Goal: Task Accomplishment & Management: Manage account settings

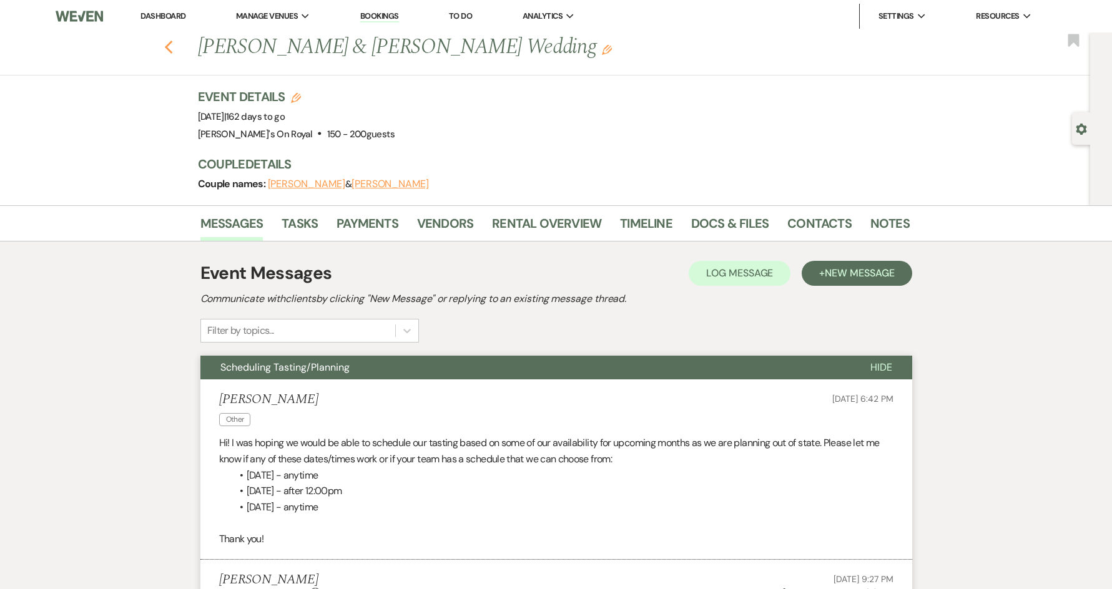
click at [172, 52] on use "button" at bounding box center [168, 48] width 8 height 14
select select "8"
select select "5"
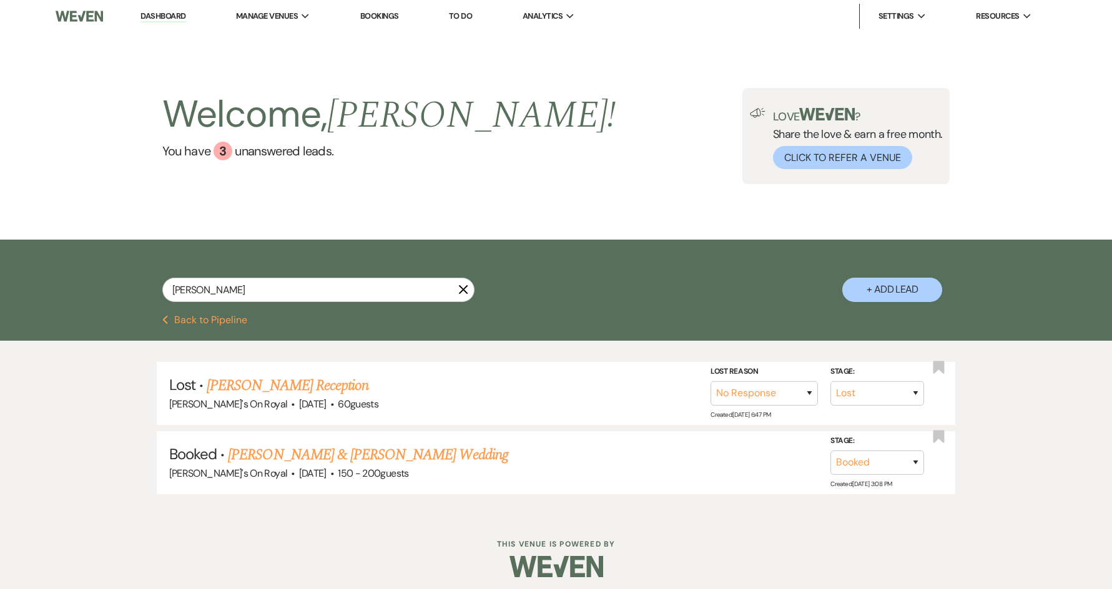
click at [462, 293] on icon "X" at bounding box center [463, 290] width 10 height 10
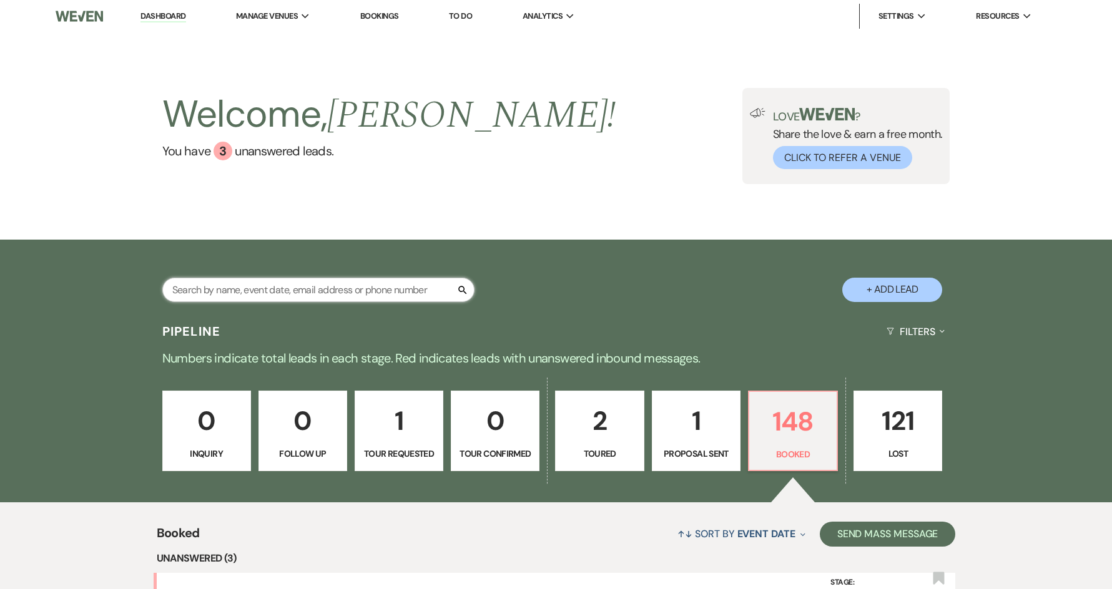
click at [321, 296] on input "text" at bounding box center [318, 290] width 312 height 24
type input "[PERSON_NAME]"
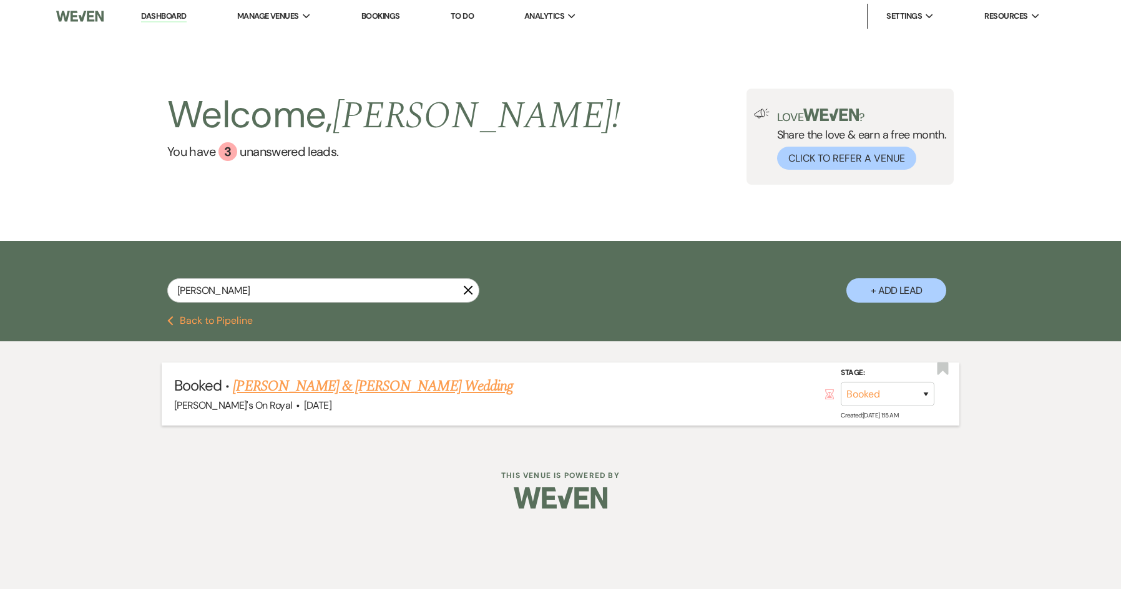
click at [356, 387] on link "[PERSON_NAME] & [PERSON_NAME] Wedding" at bounding box center [373, 386] width 280 height 22
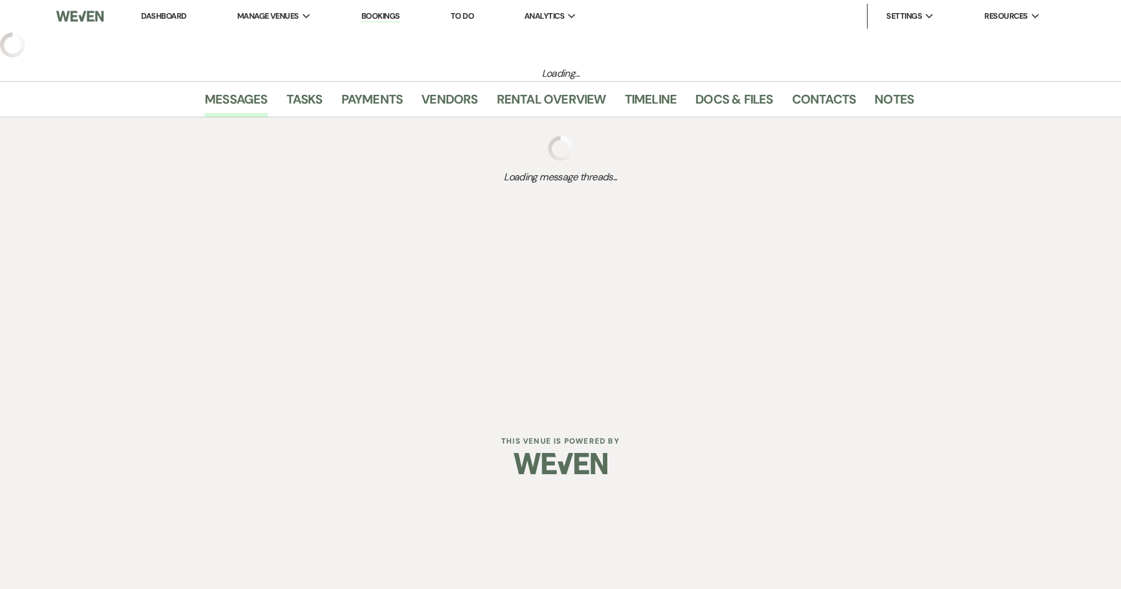
select select "5"
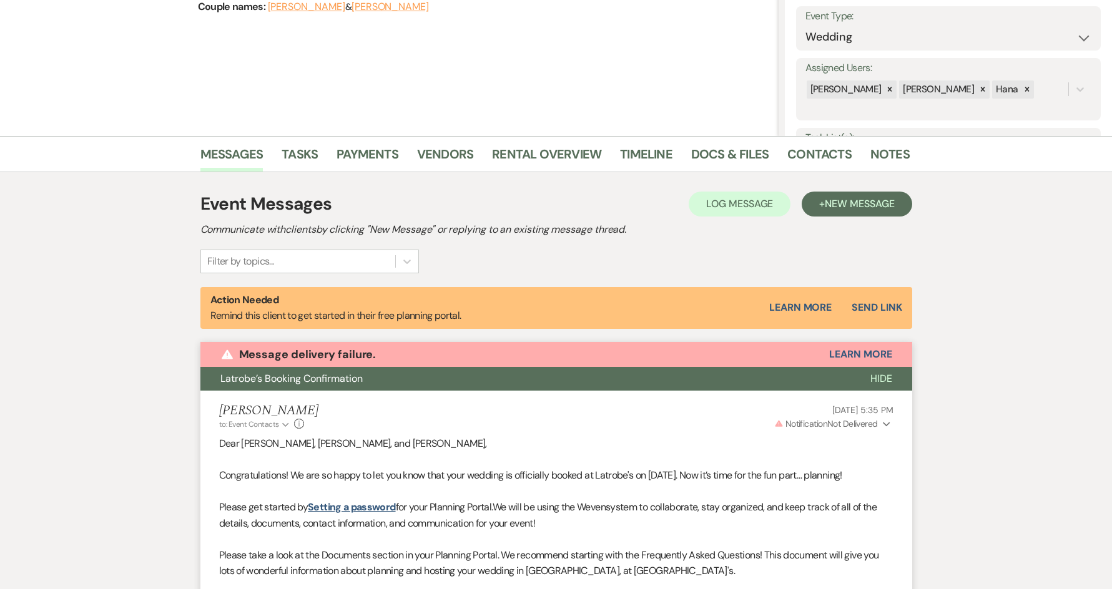
scroll to position [14, 0]
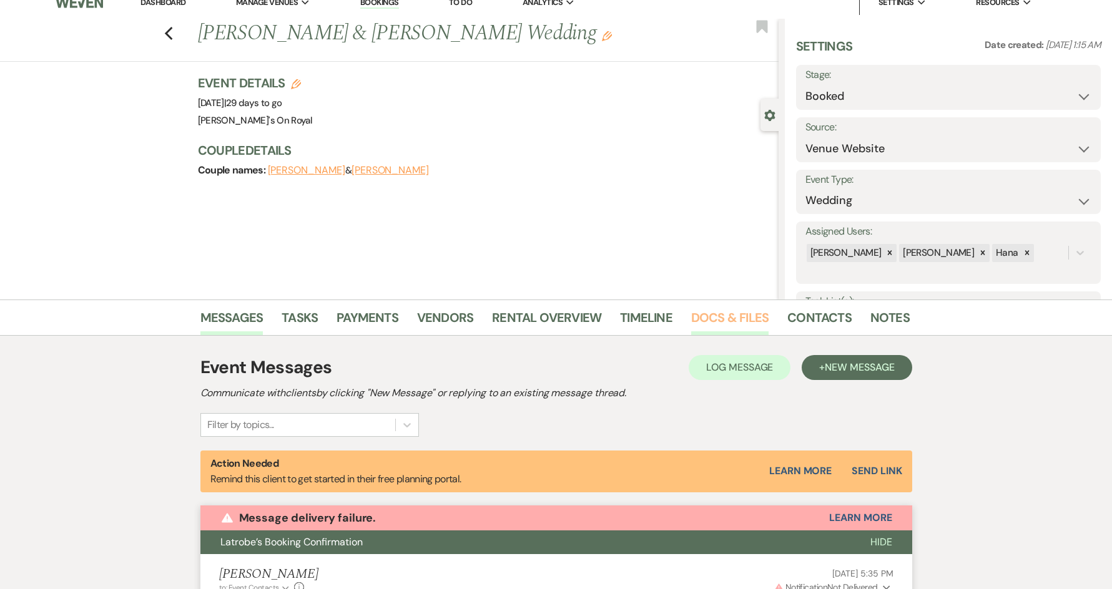
click at [746, 316] on link "Docs & Files" at bounding box center [729, 321] width 77 height 27
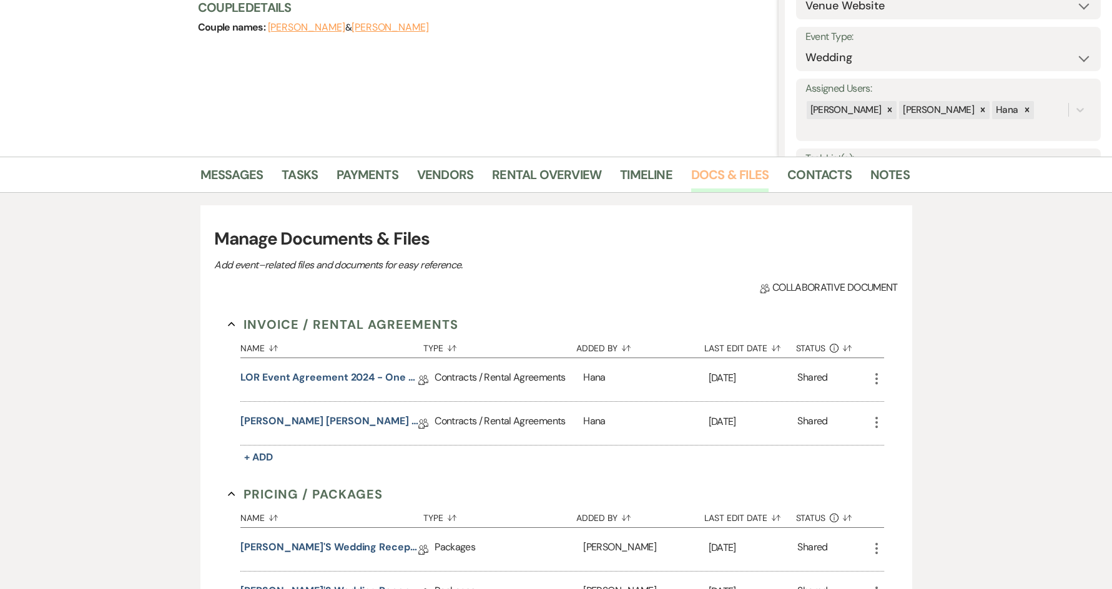
scroll to position [263, 0]
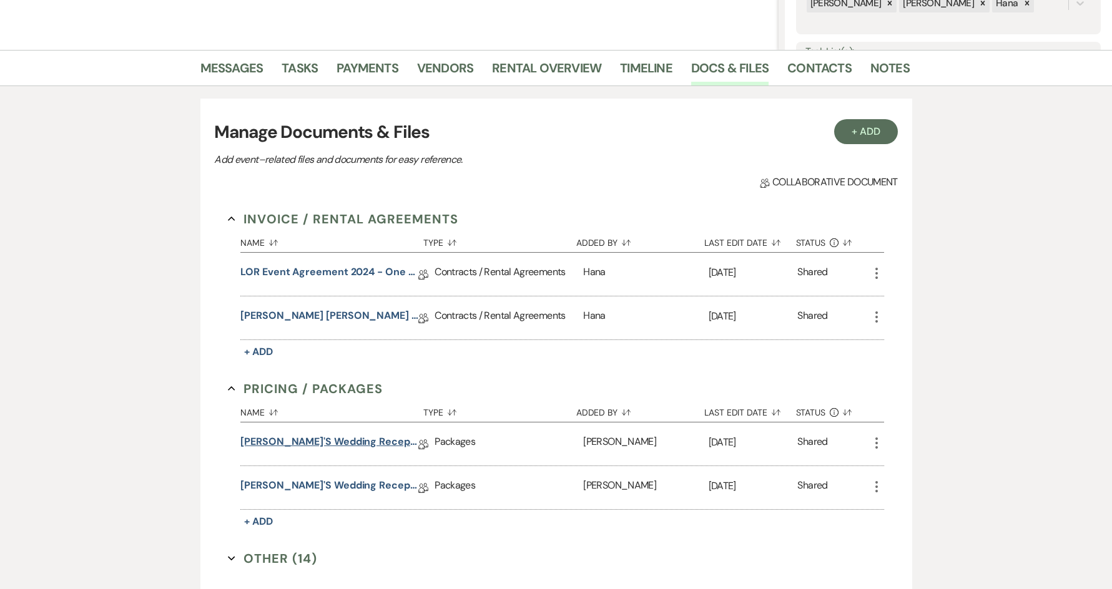
click at [345, 442] on link "[PERSON_NAME]'s Wedding Reception 2025" at bounding box center [329, 444] width 178 height 19
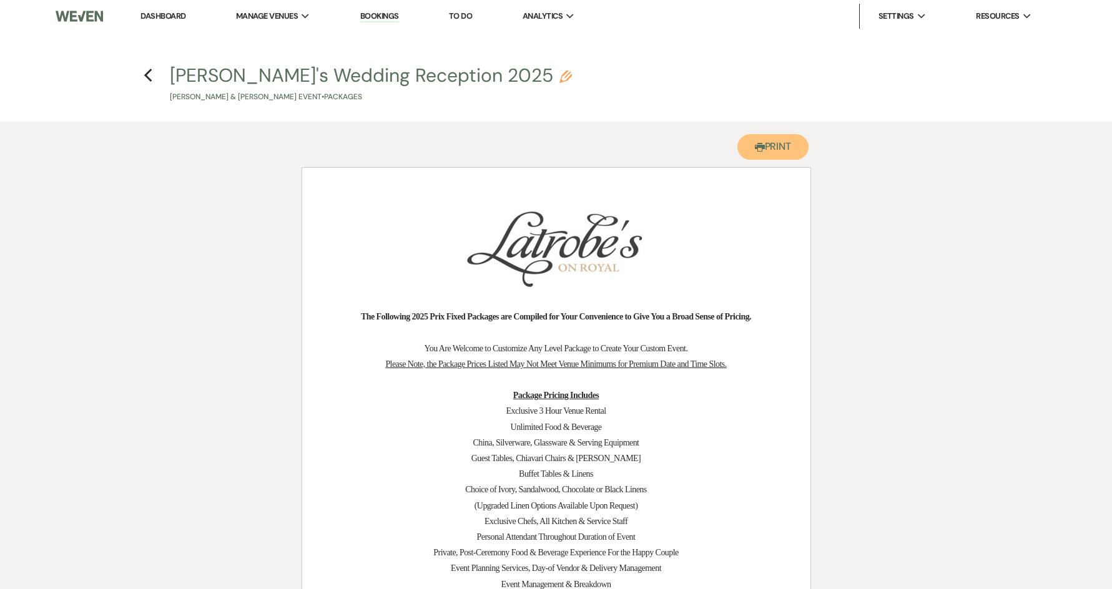
click at [780, 151] on button "Printer Print" at bounding box center [773, 147] width 72 height 26
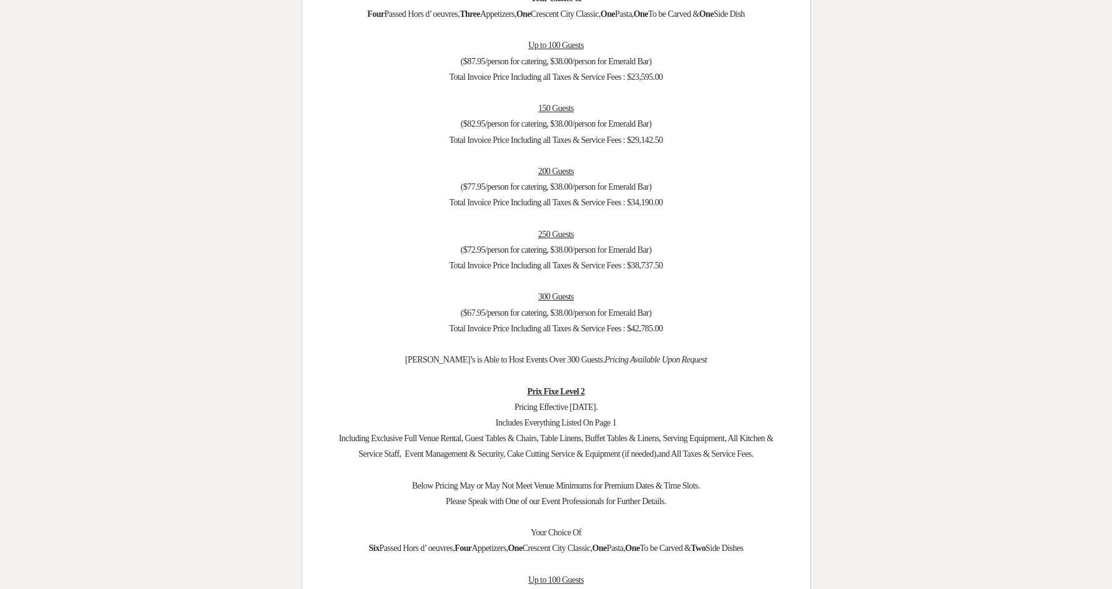
scroll to position [2435, 0]
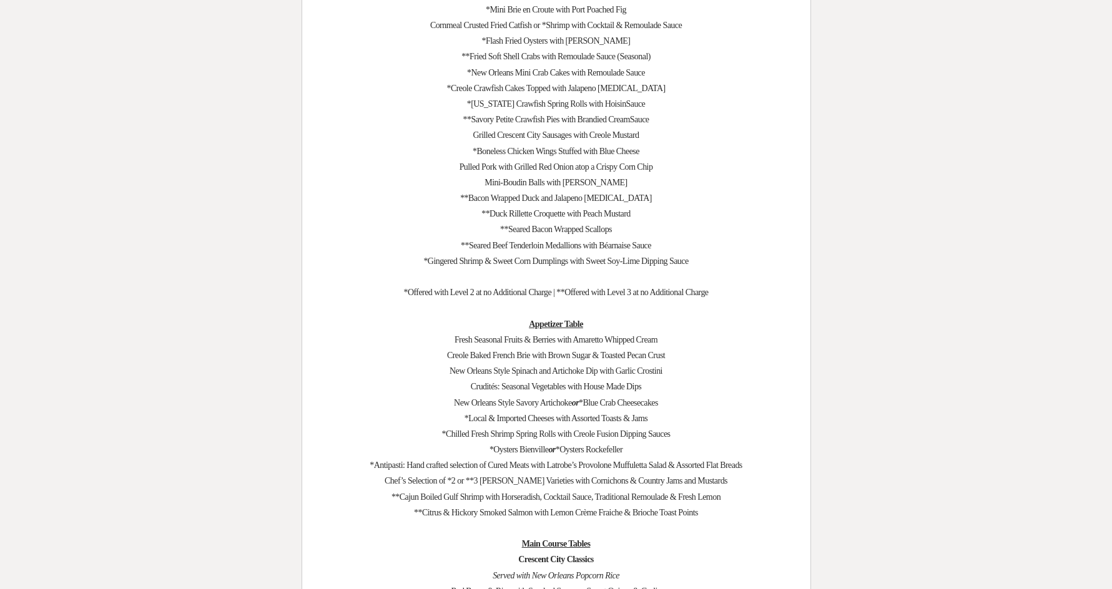
select select "5"
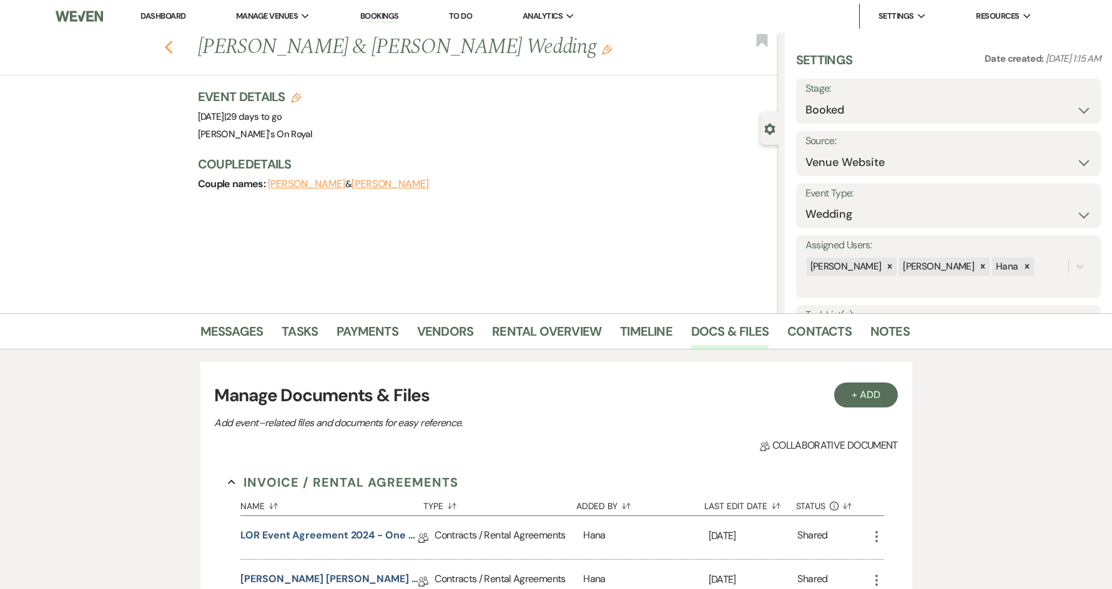
click at [172, 51] on use "button" at bounding box center [168, 48] width 8 height 14
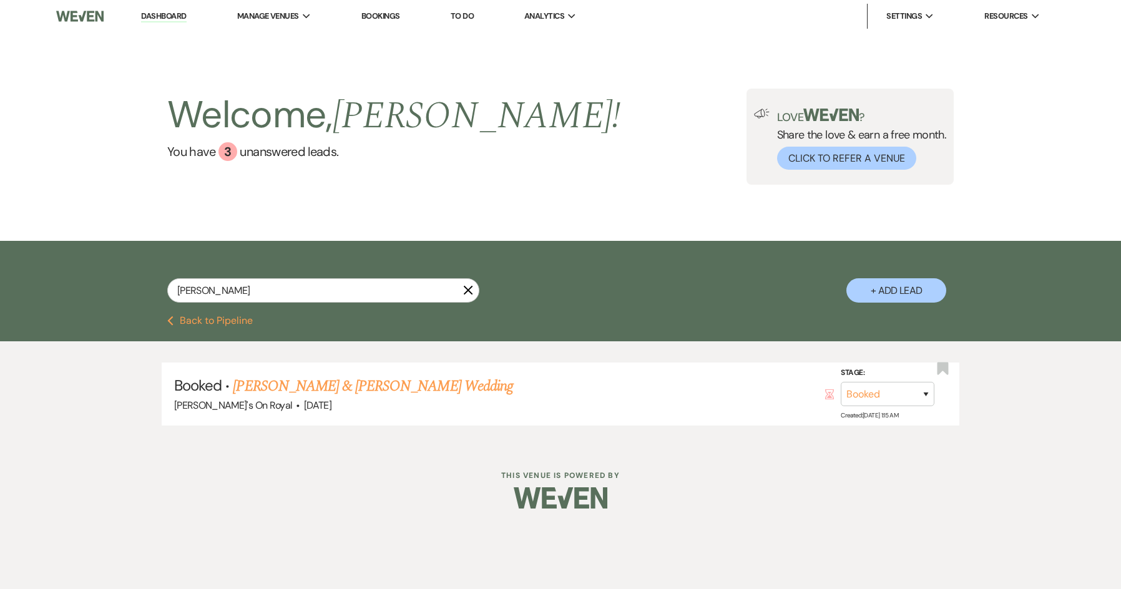
click at [220, 324] on button "Previous Back to Pipeline" at bounding box center [210, 321] width 86 height 10
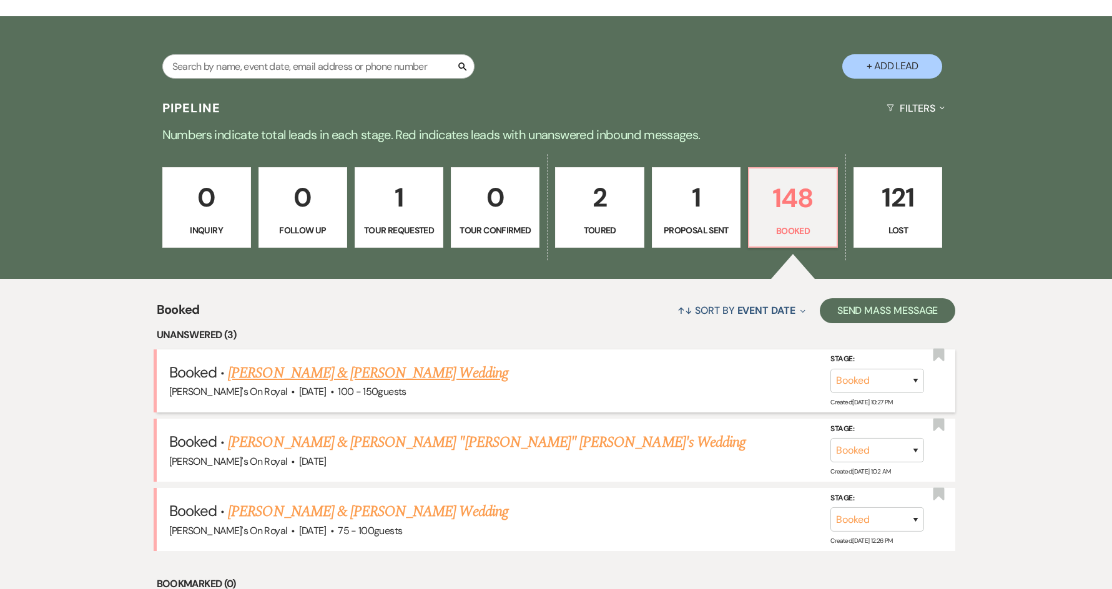
scroll to position [250, 0]
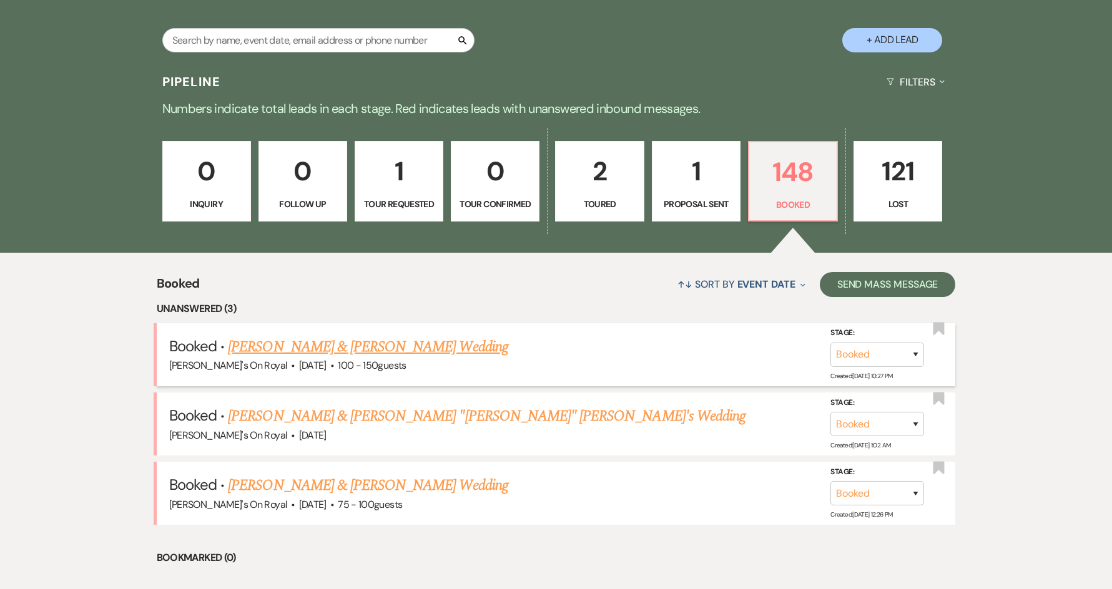
click at [430, 349] on link "[PERSON_NAME] & [PERSON_NAME] Wedding" at bounding box center [368, 347] width 280 height 22
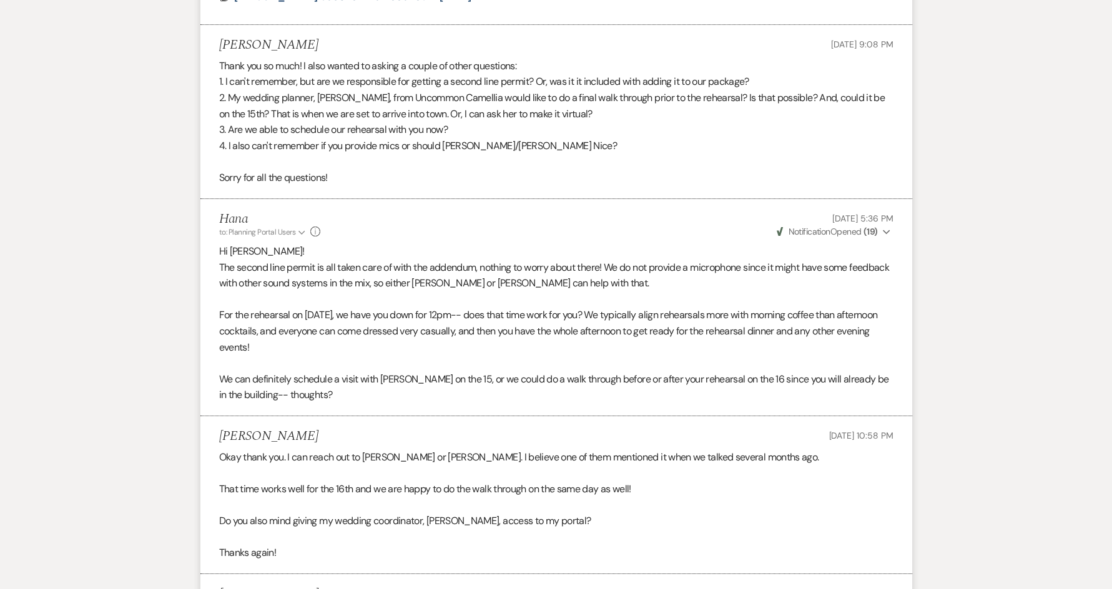
scroll to position [684, 0]
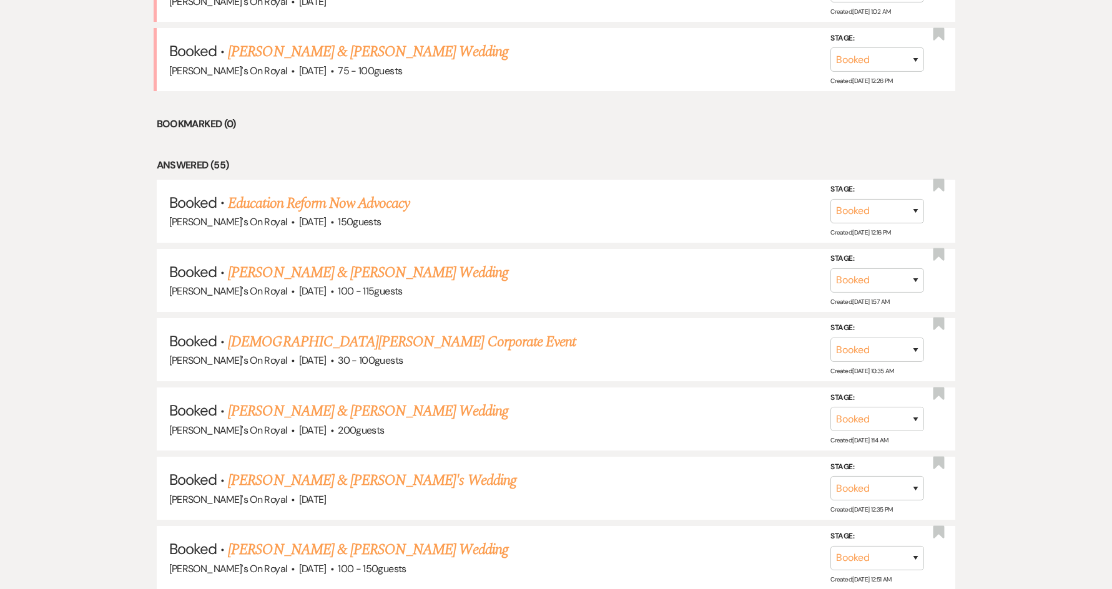
scroll to position [250, 0]
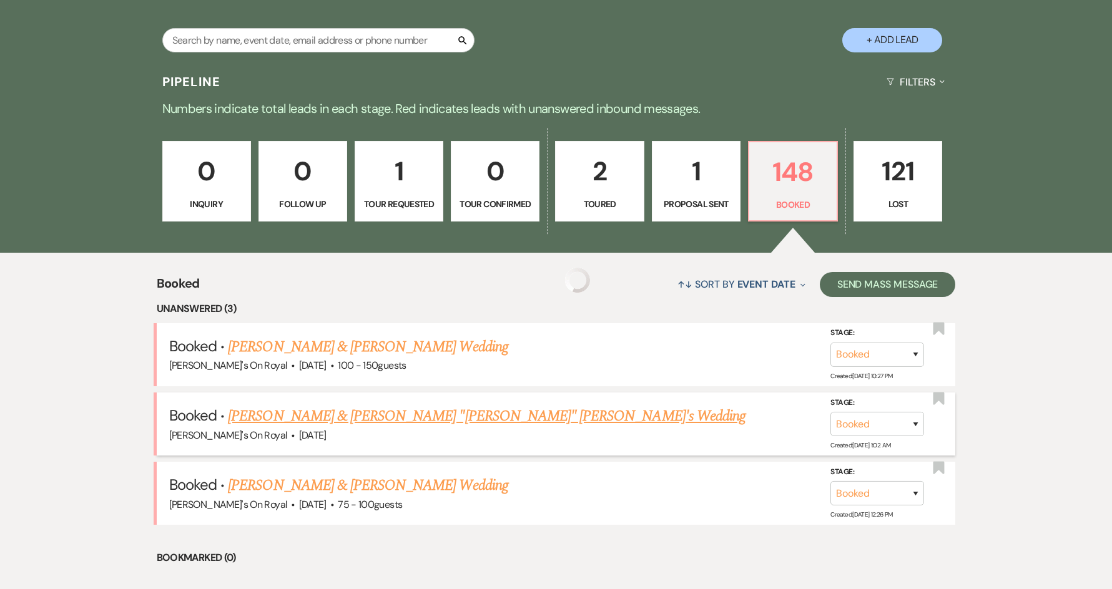
click at [295, 415] on link "[PERSON_NAME] & [PERSON_NAME] "[PERSON_NAME]" [PERSON_NAME]'s Wedding" at bounding box center [487, 416] width 518 height 22
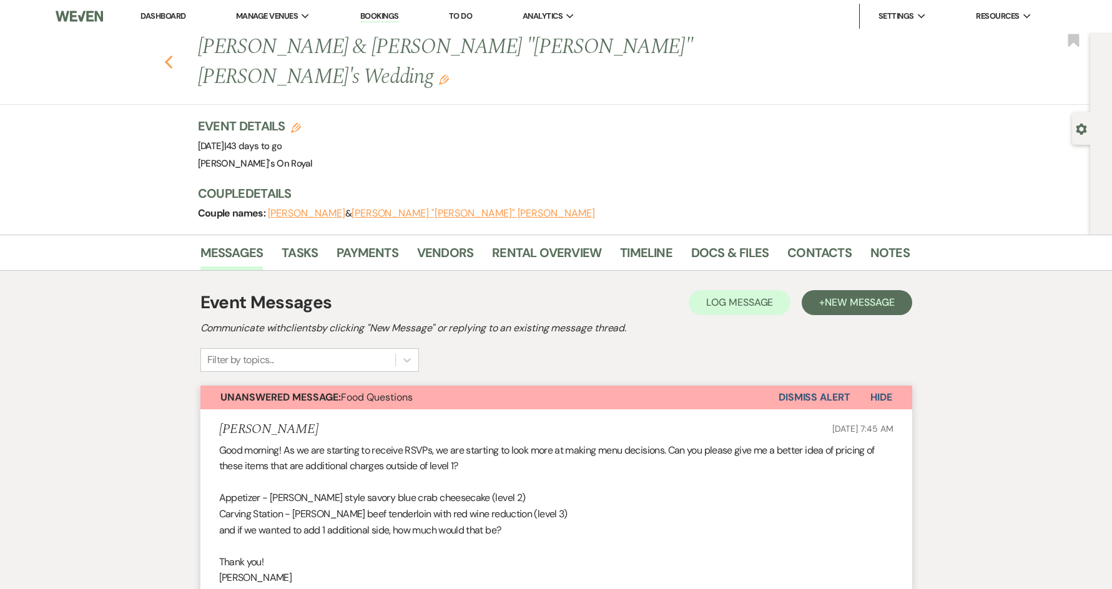
click at [172, 56] on use "button" at bounding box center [168, 63] width 8 height 14
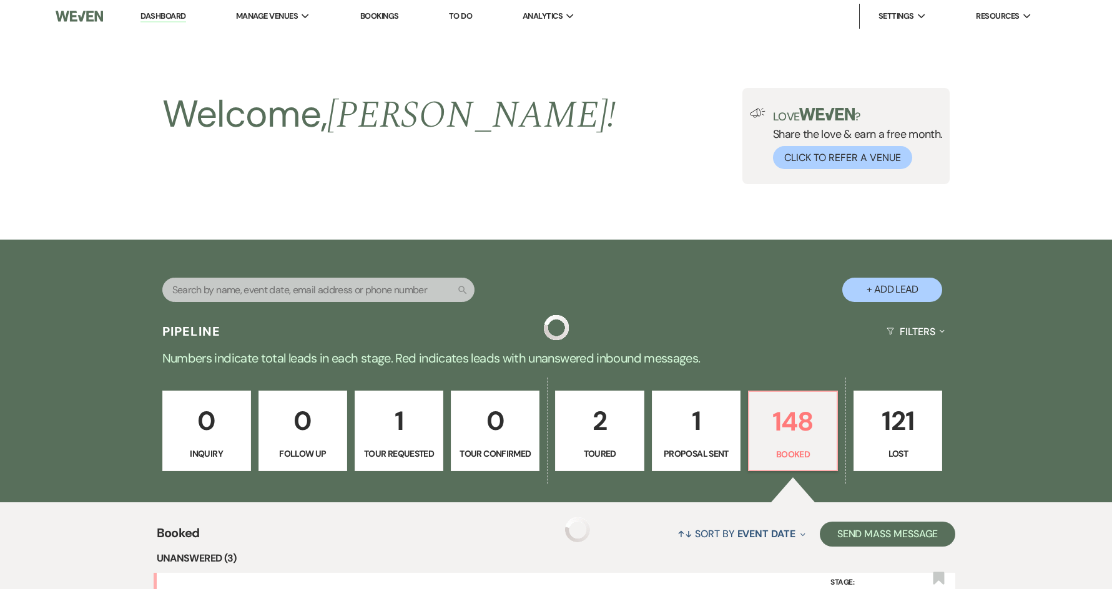
scroll to position [250, 0]
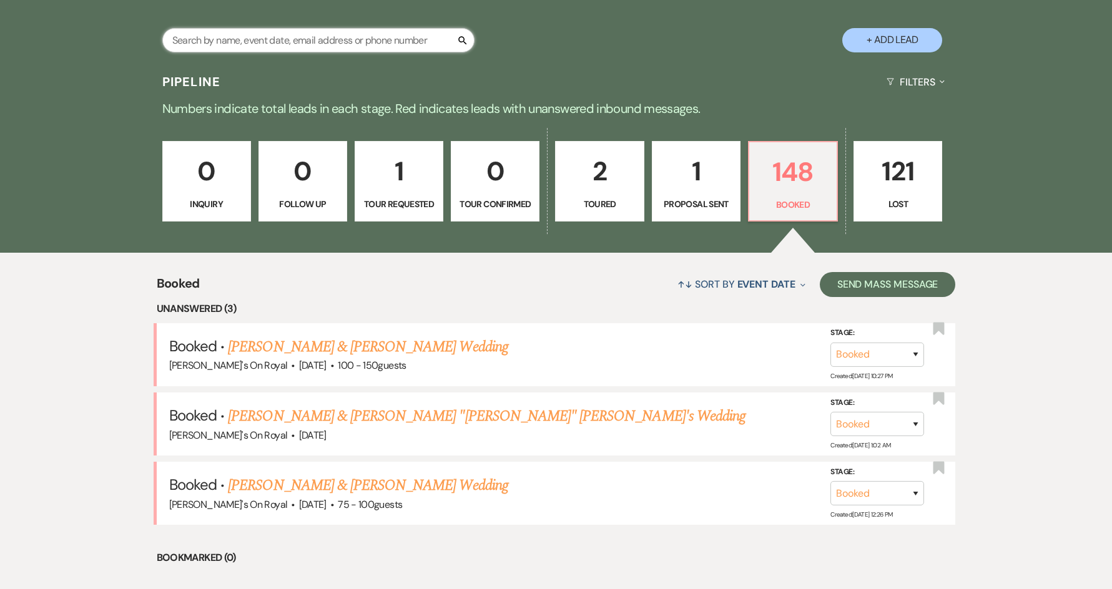
click at [302, 40] on input "text" at bounding box center [318, 40] width 312 height 24
type input "[PERSON_NAME]"
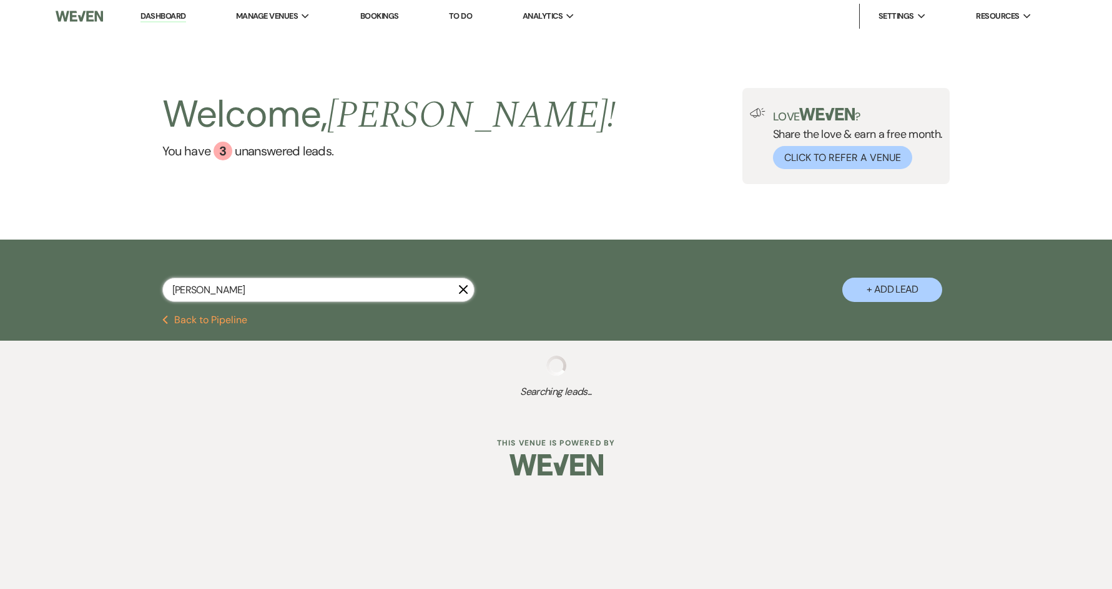
select select "8"
select select "5"
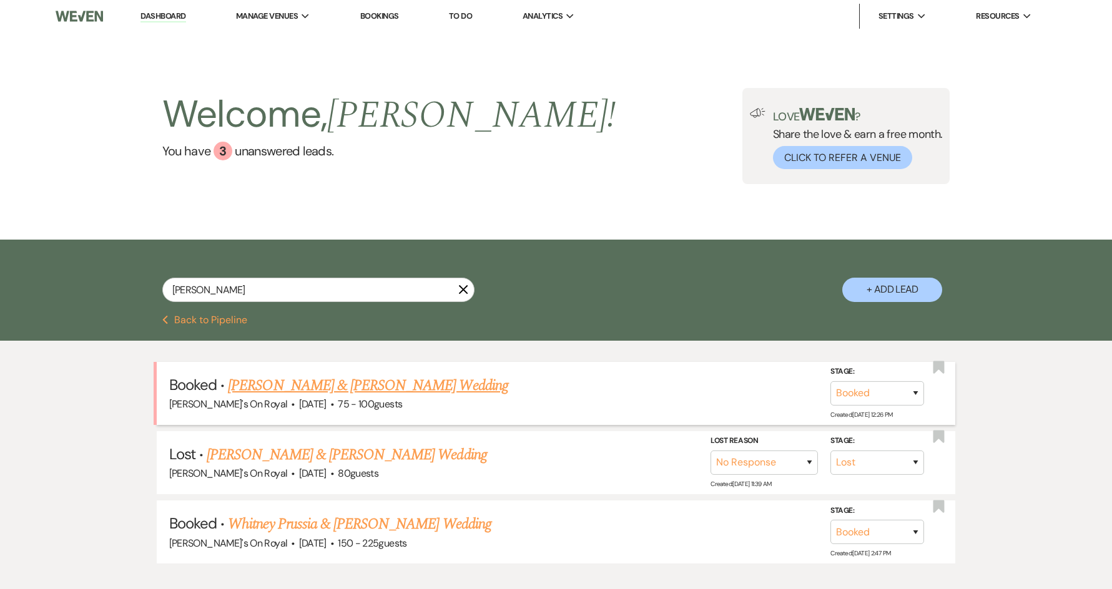
click at [416, 383] on link "[PERSON_NAME] & [PERSON_NAME] Wedding" at bounding box center [368, 386] width 280 height 22
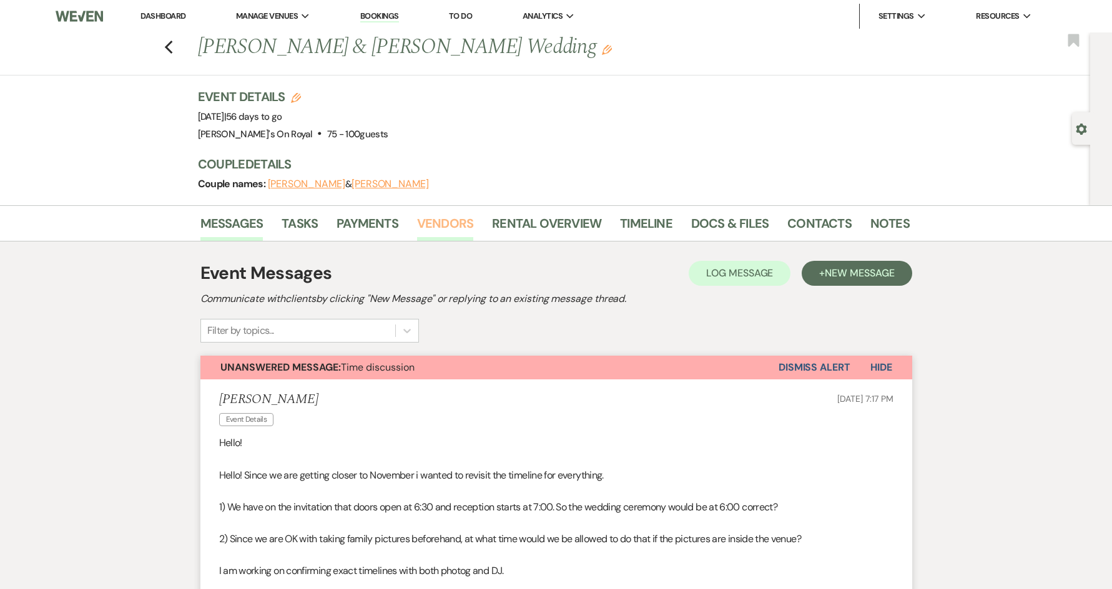
click at [463, 230] on link "Vendors" at bounding box center [445, 227] width 56 height 27
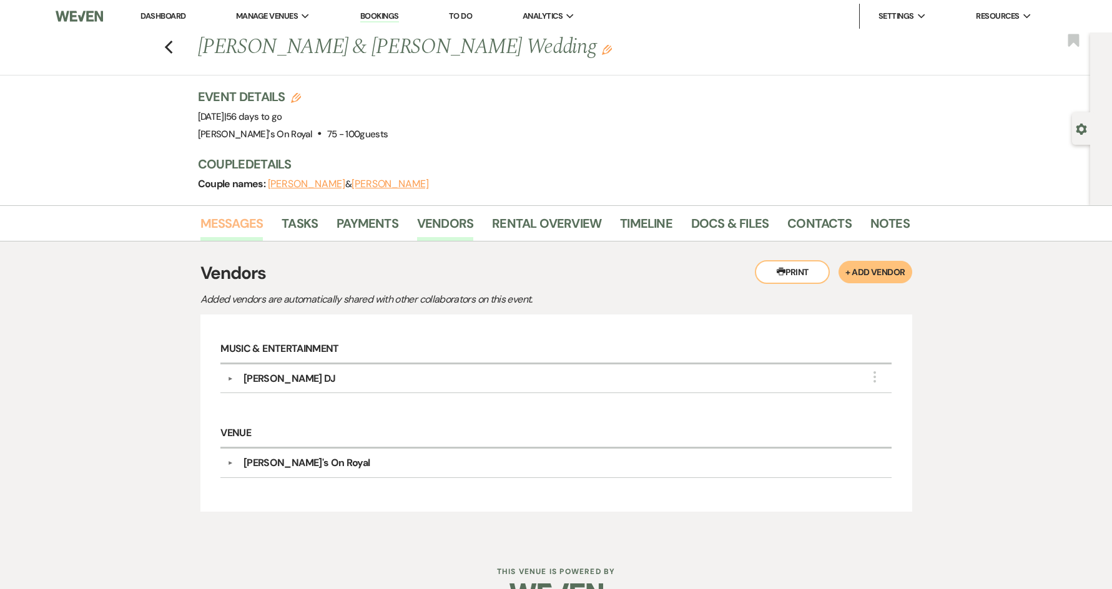
click at [224, 225] on link "Messages" at bounding box center [231, 227] width 63 height 27
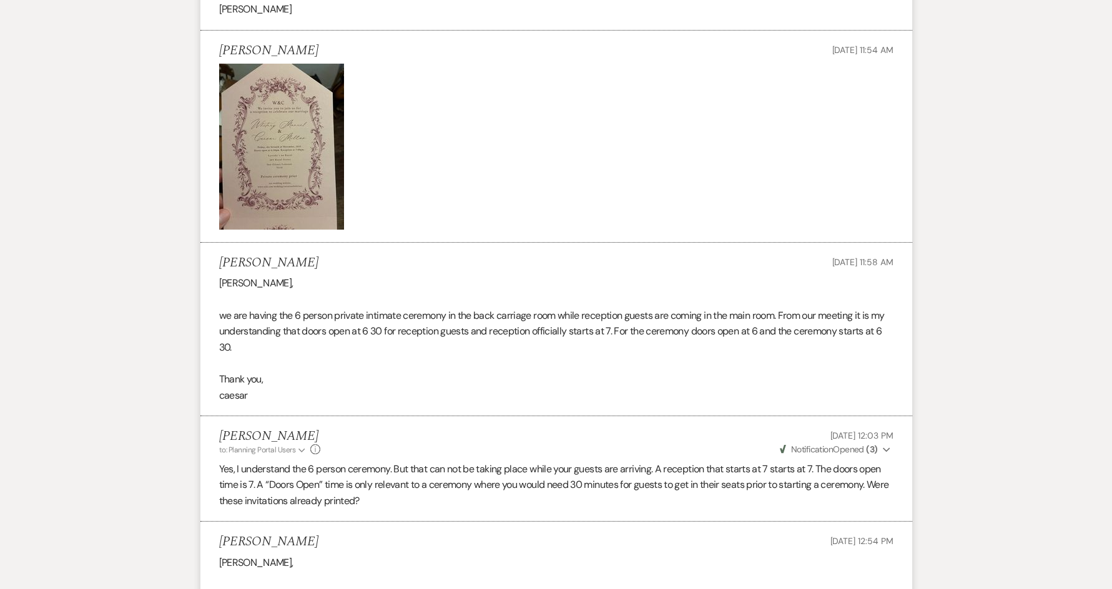
scroll to position [936, 0]
click at [286, 159] on img at bounding box center [281, 149] width 125 height 166
click at [282, 178] on img at bounding box center [281, 149] width 125 height 166
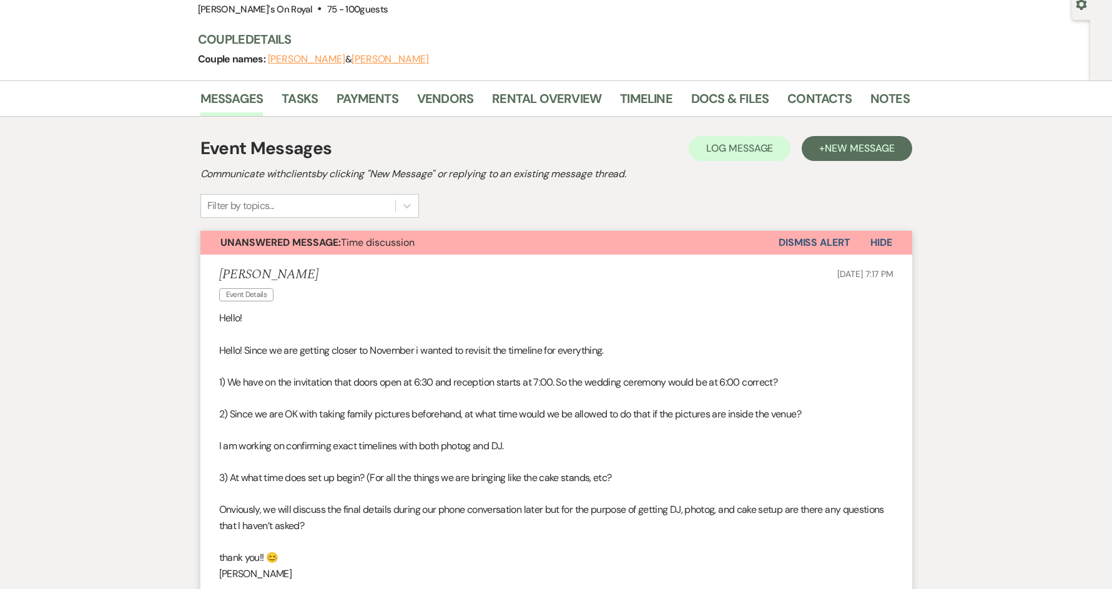
scroll to position [0, 0]
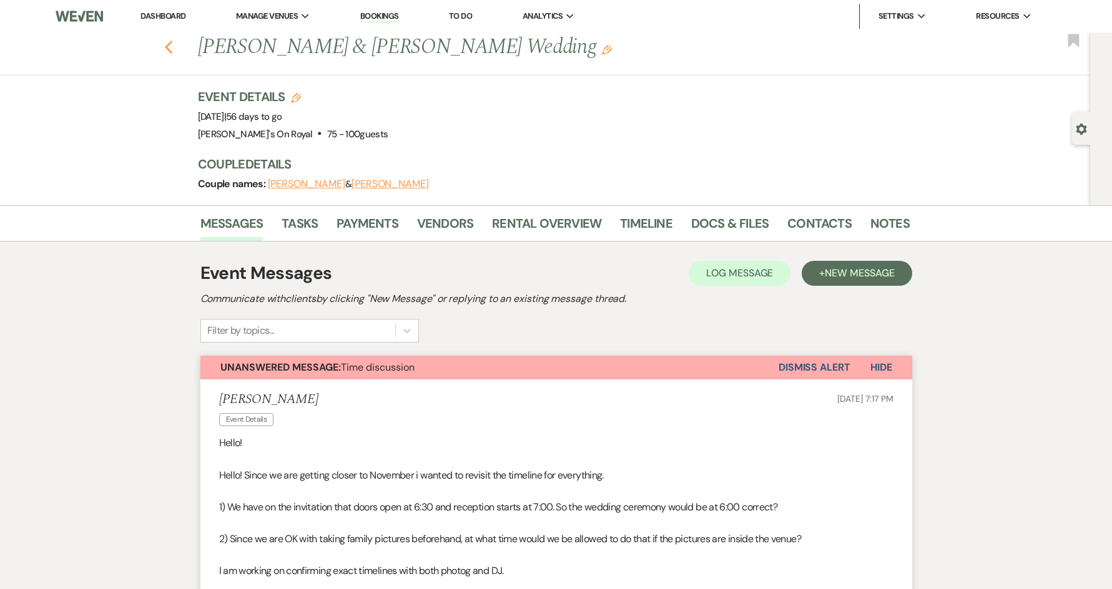
click at [174, 54] on icon "Previous" at bounding box center [168, 47] width 9 height 15
select select "8"
select select "5"
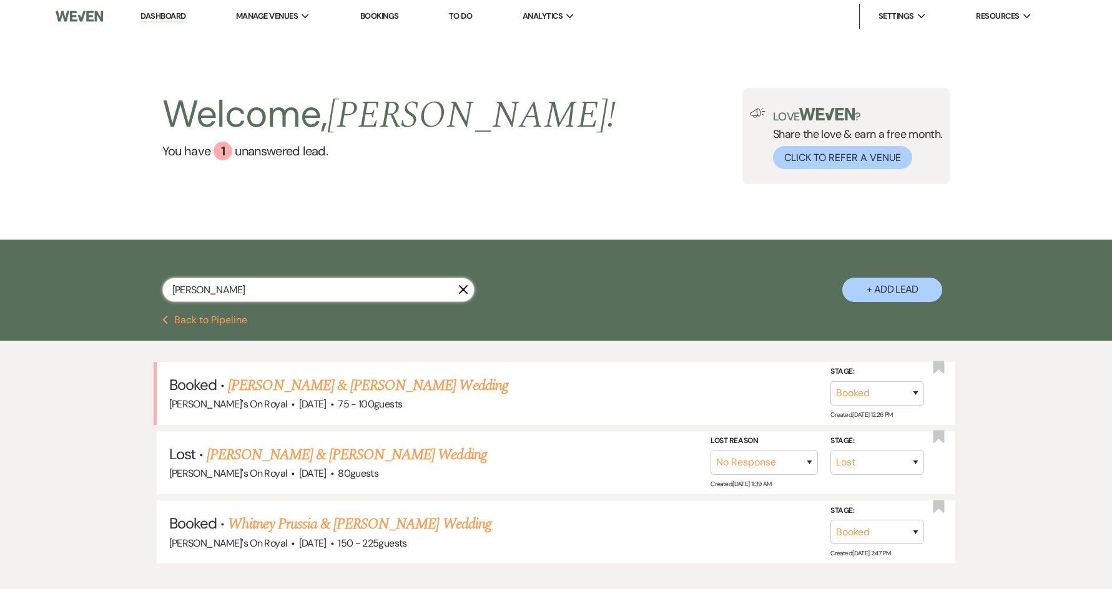
drag, startPoint x: 335, startPoint y: 292, endPoint x: 165, endPoint y: 308, distance: 170.5
click at [165, 308] on div "whitney X" at bounding box center [318, 295] width 312 height 34
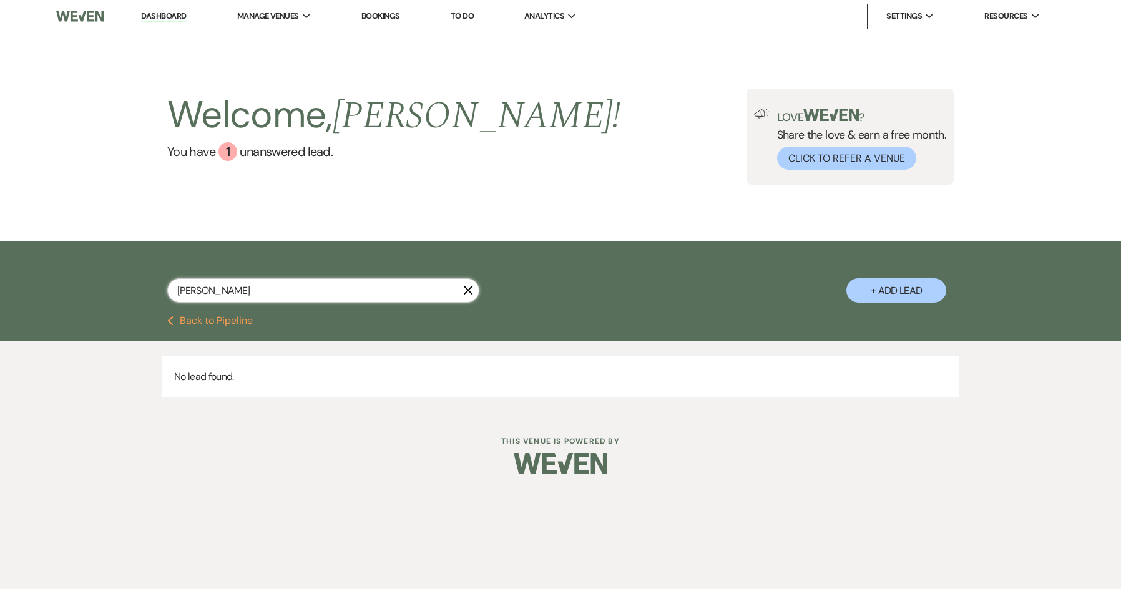
type input "[PERSON_NAME]"
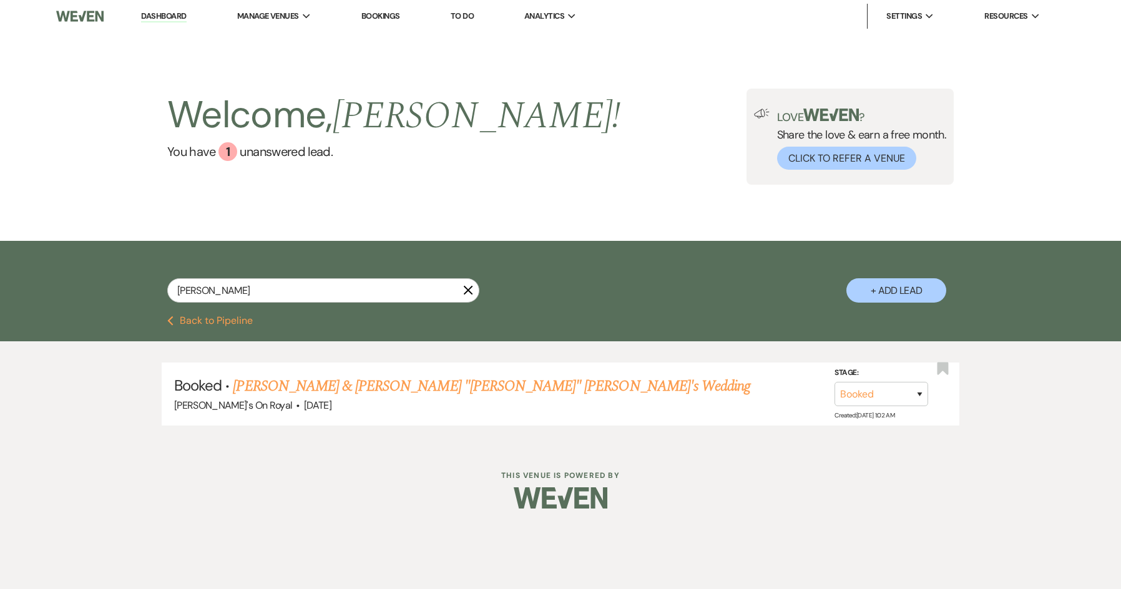
click at [244, 324] on button "Previous Back to Pipeline" at bounding box center [210, 321] width 86 height 10
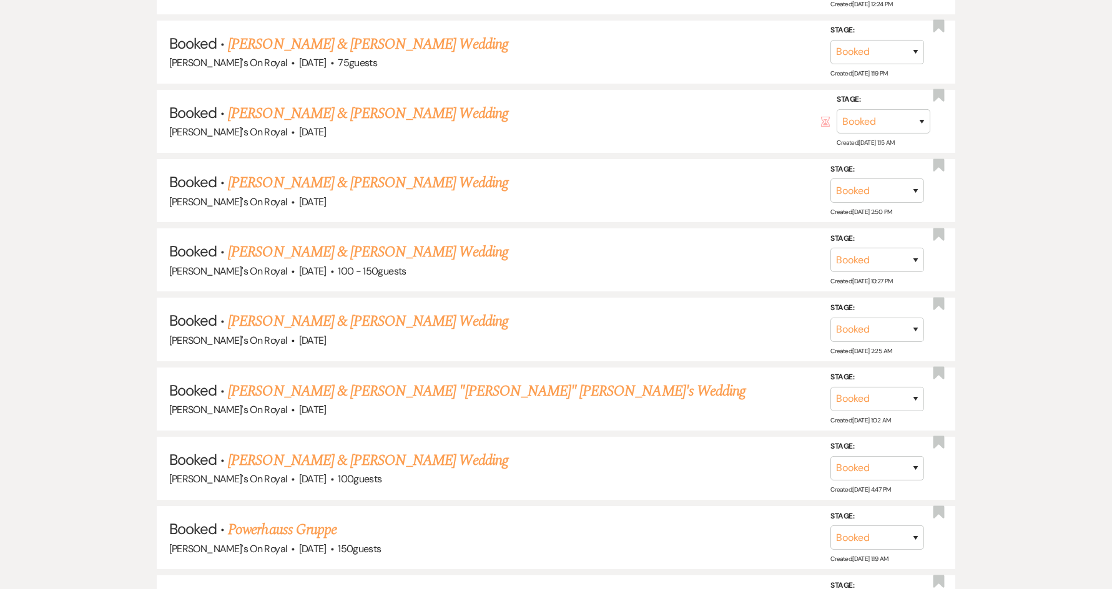
scroll to position [1311, 0]
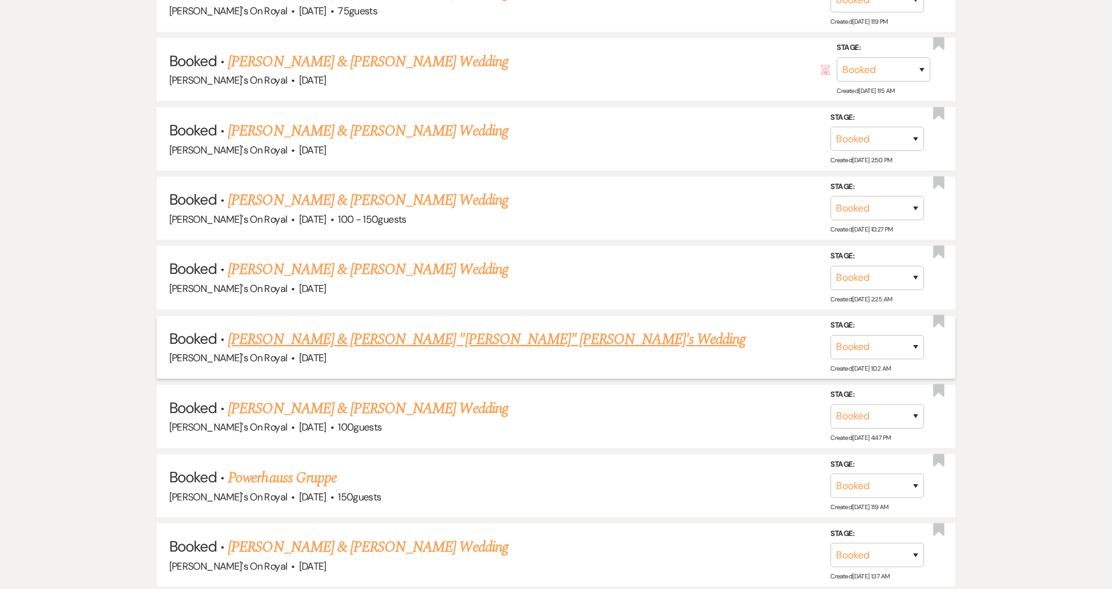
click at [534, 345] on link "[PERSON_NAME] & [PERSON_NAME] "[PERSON_NAME]" [PERSON_NAME]'s Wedding" at bounding box center [487, 339] width 518 height 22
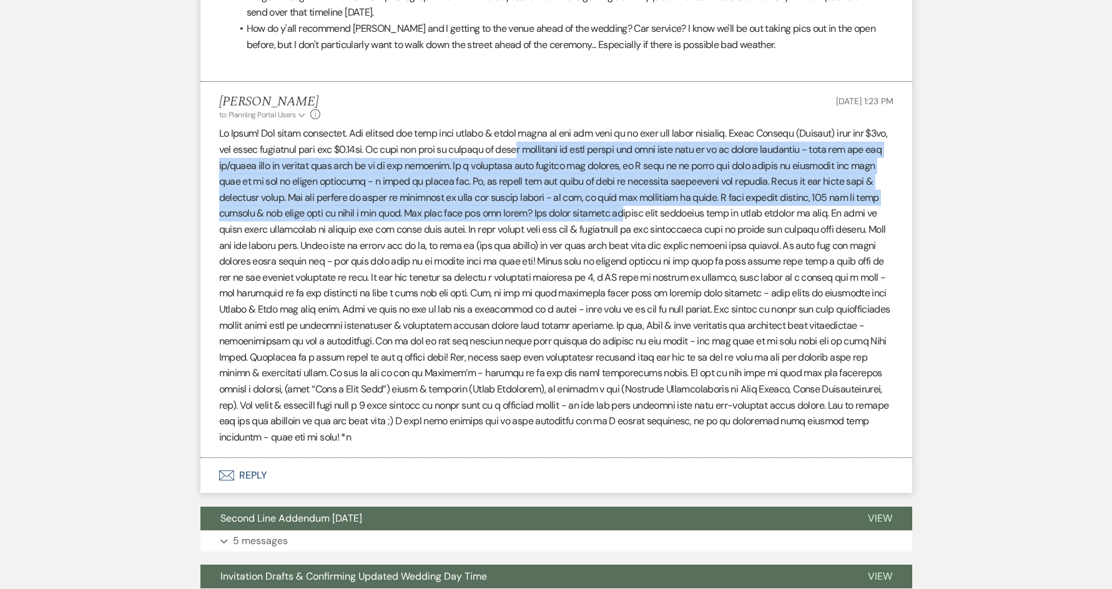
scroll to position [2434, 0]
drag, startPoint x: 515, startPoint y: 139, endPoint x: 659, endPoint y: 205, distance: 157.8
click at [659, 205] on p at bounding box center [556, 286] width 674 height 320
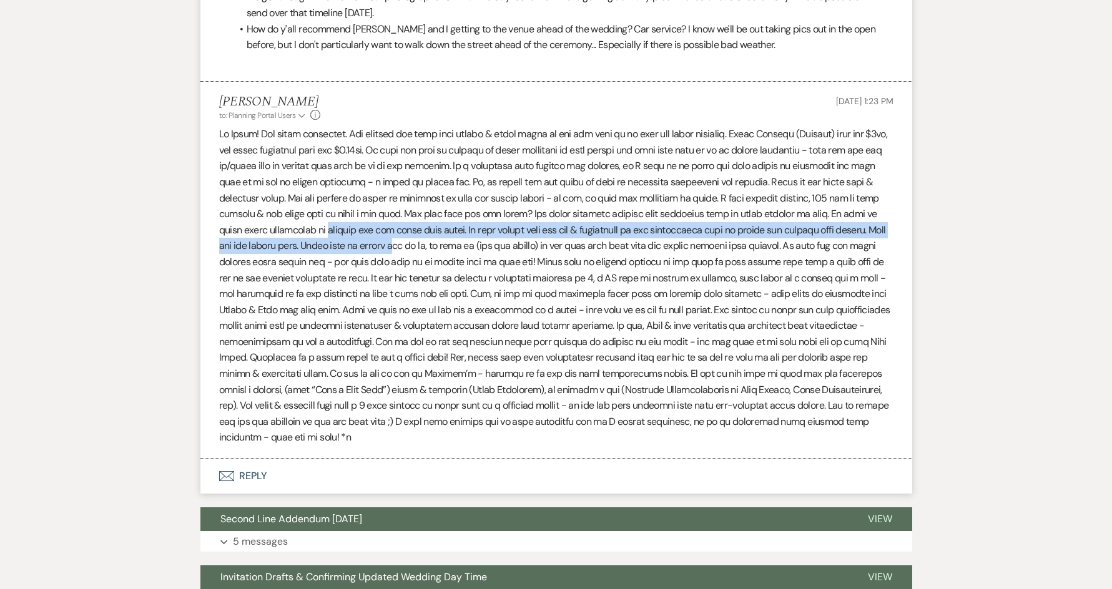
drag, startPoint x: 364, startPoint y: 218, endPoint x: 456, endPoint y: 235, distance: 93.9
click at [456, 235] on p at bounding box center [556, 286] width 674 height 320
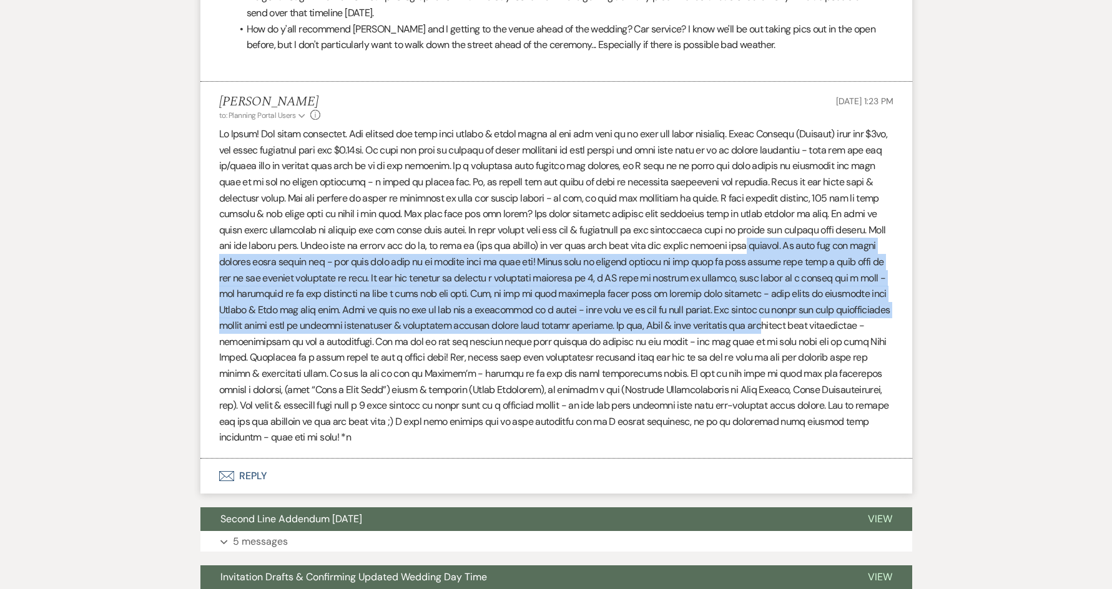
drag, startPoint x: 822, startPoint y: 240, endPoint x: 833, endPoint y: 312, distance: 72.8
click at [833, 312] on p at bounding box center [556, 286] width 674 height 320
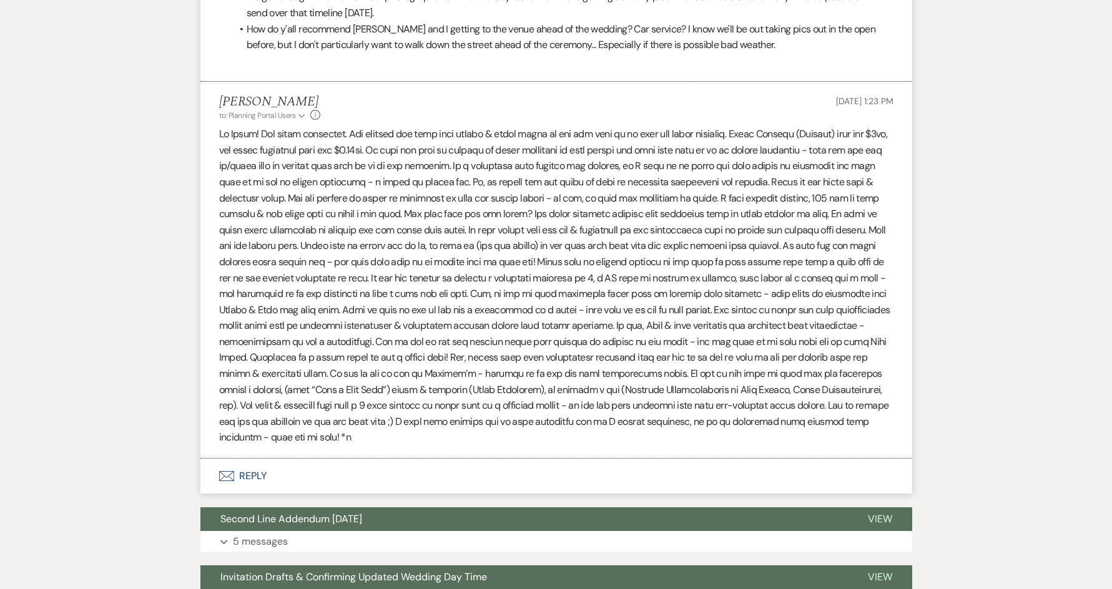
click at [485, 416] on p at bounding box center [556, 286] width 674 height 320
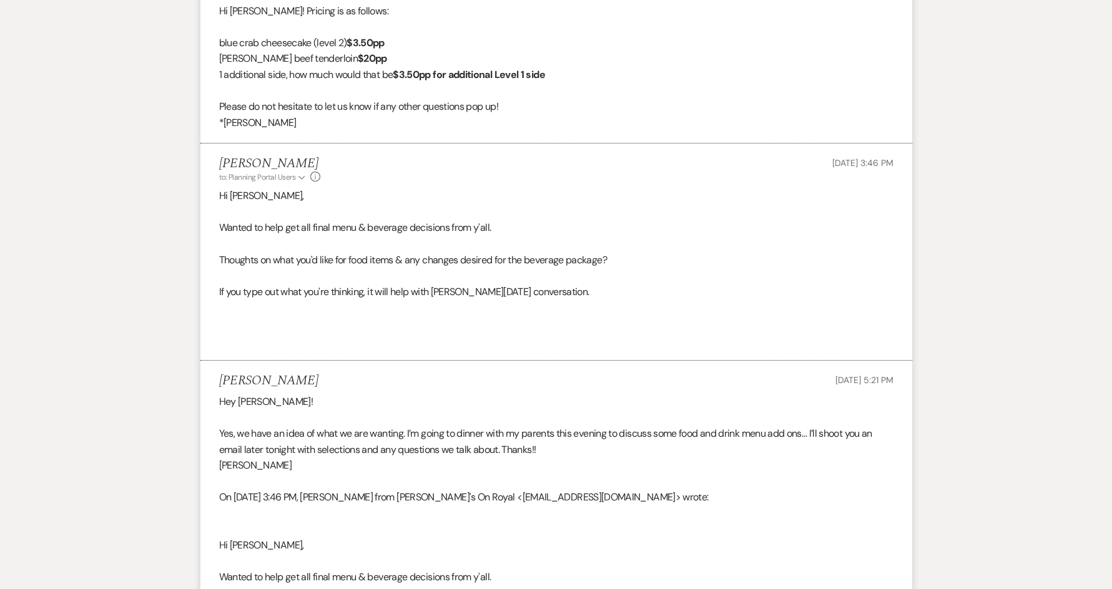
scroll to position [623, 0]
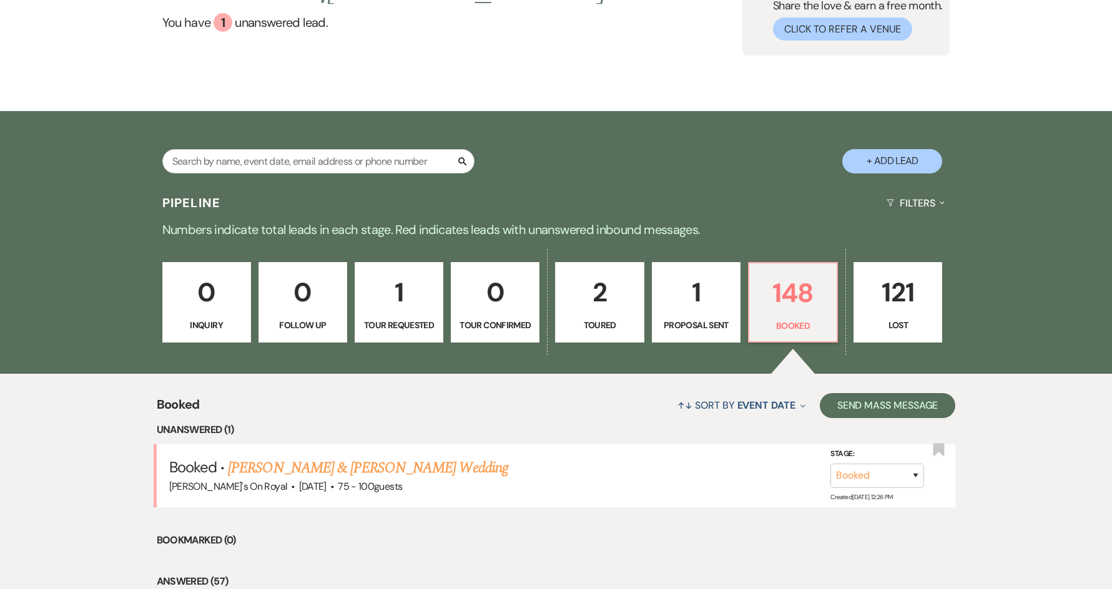
scroll to position [250, 0]
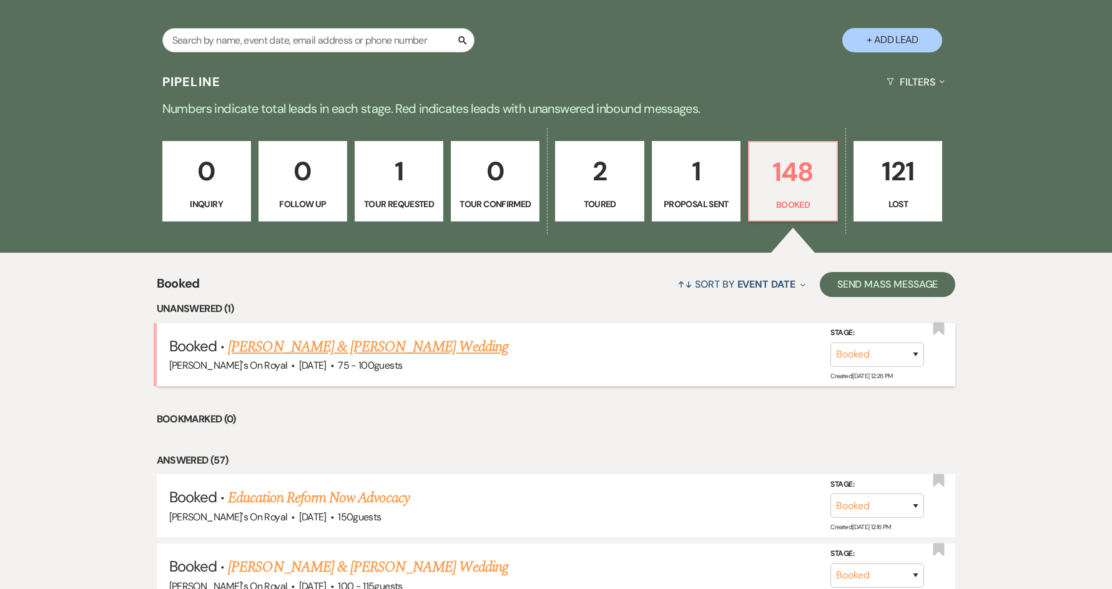
click at [402, 355] on link "[PERSON_NAME] & [PERSON_NAME] Wedding" at bounding box center [368, 347] width 280 height 22
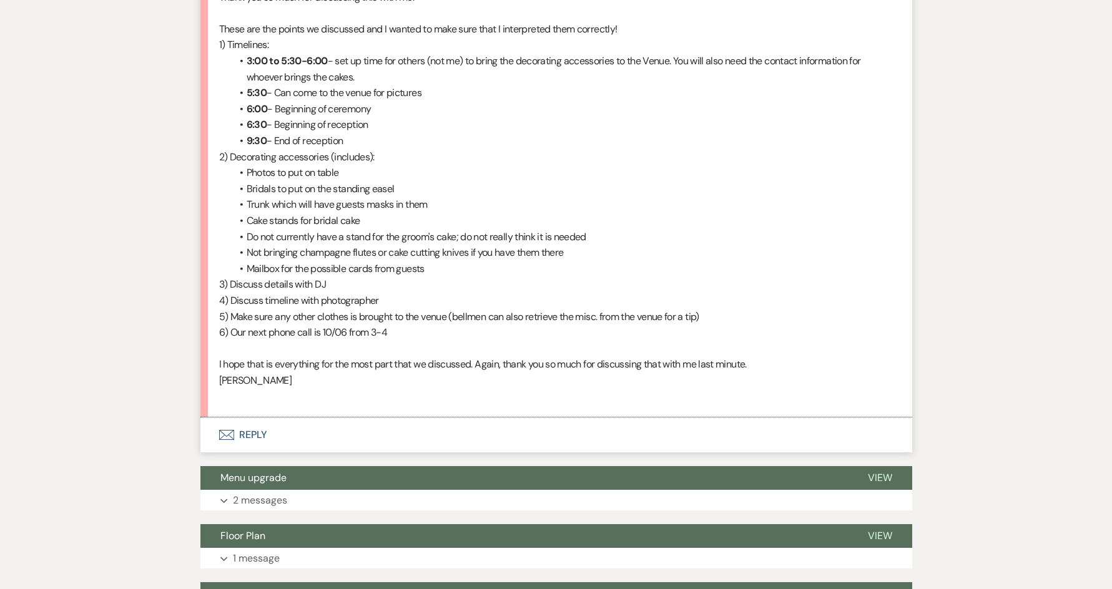
scroll to position [1623, 0]
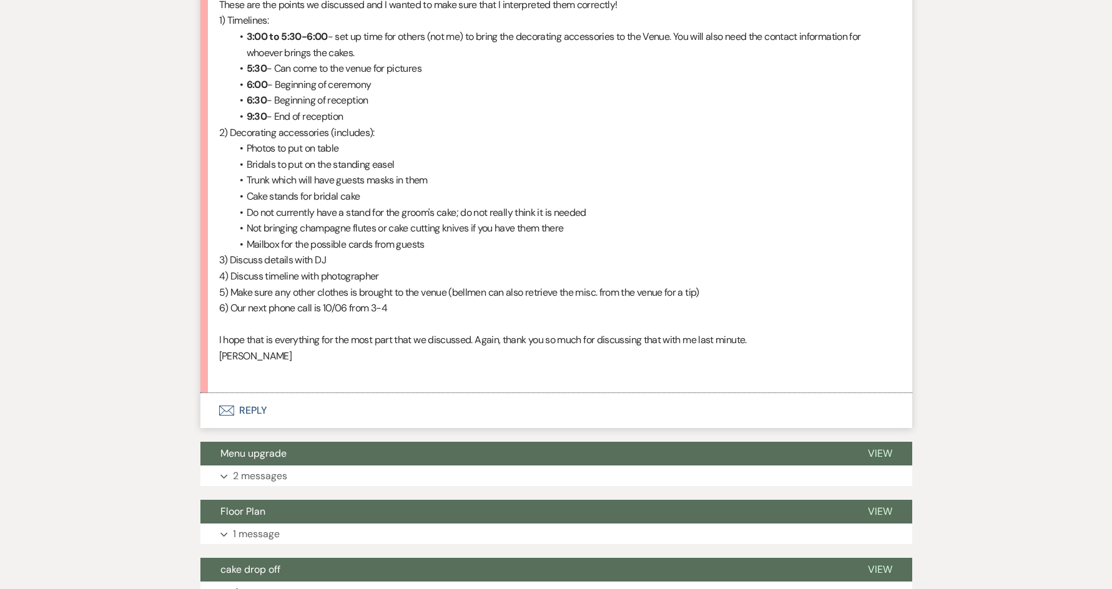
click at [255, 408] on button "Envelope Reply" at bounding box center [556, 410] width 712 height 35
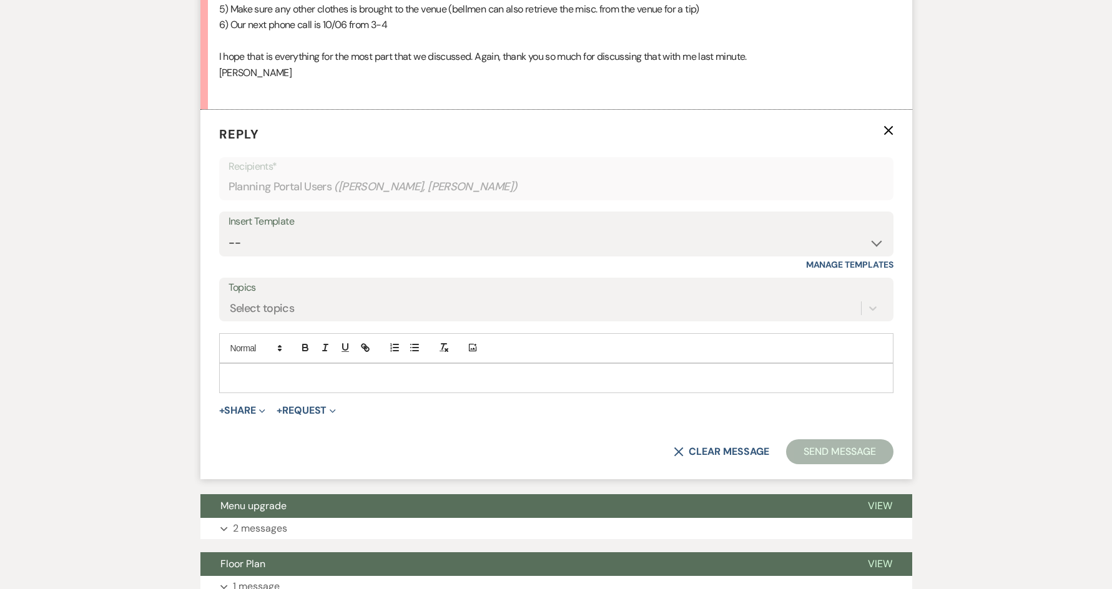
scroll to position [1907, 0]
click at [334, 375] on p at bounding box center [556, 378] width 654 height 14
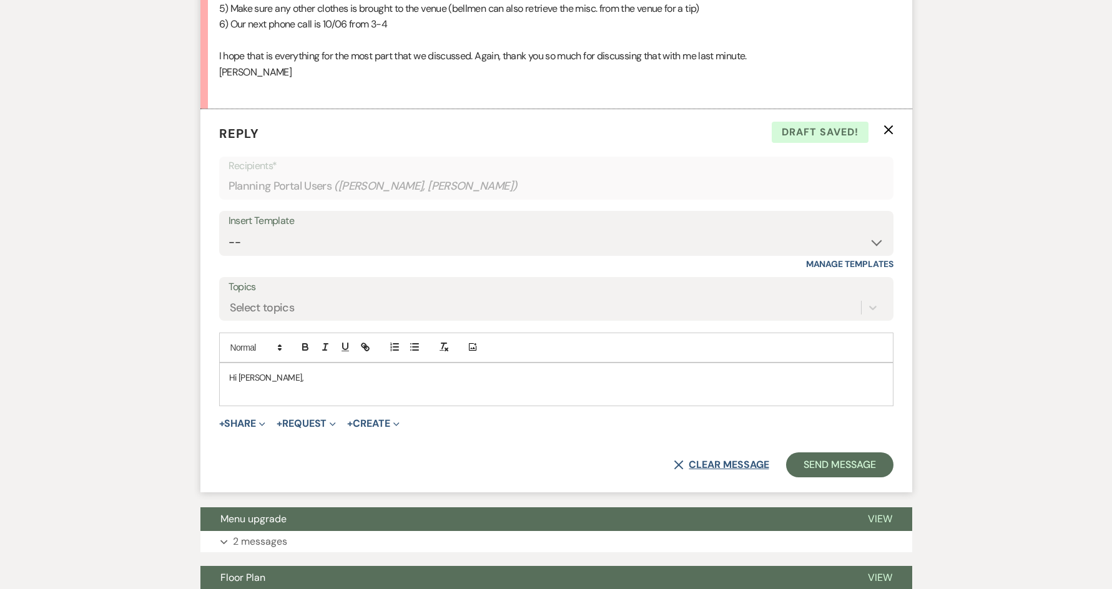
click at [728, 466] on button "X Clear message" at bounding box center [721, 465] width 95 height 10
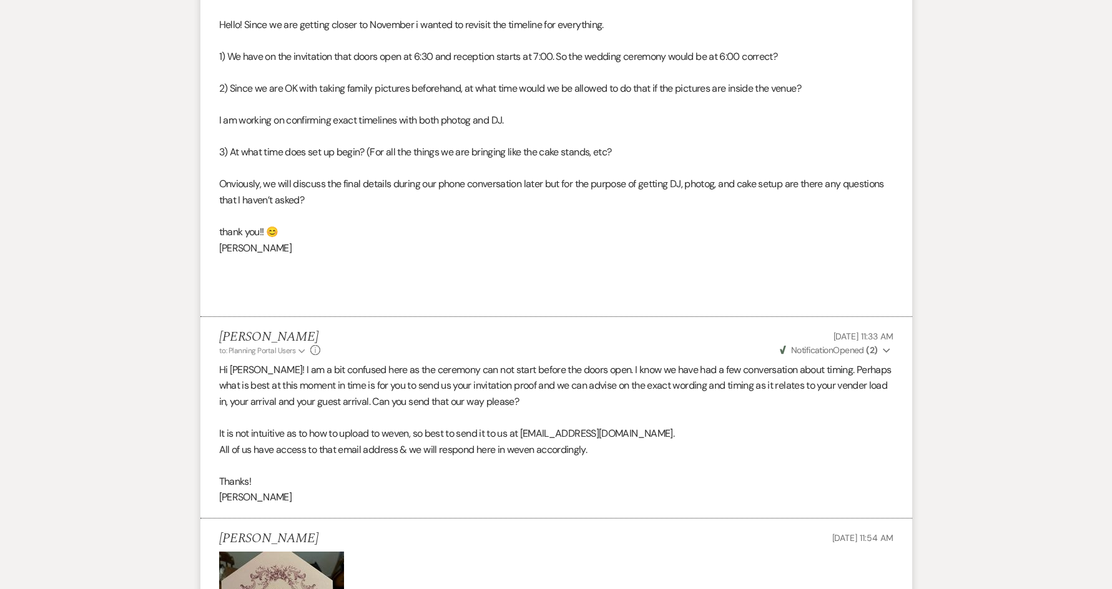
scroll to position [346, 0]
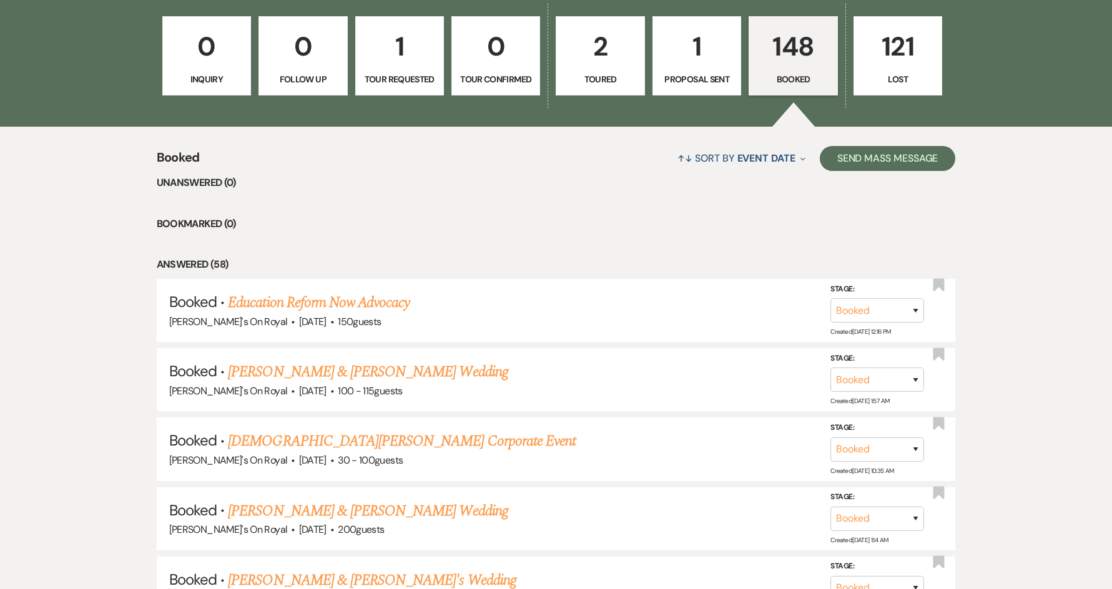
scroll to position [437, 0]
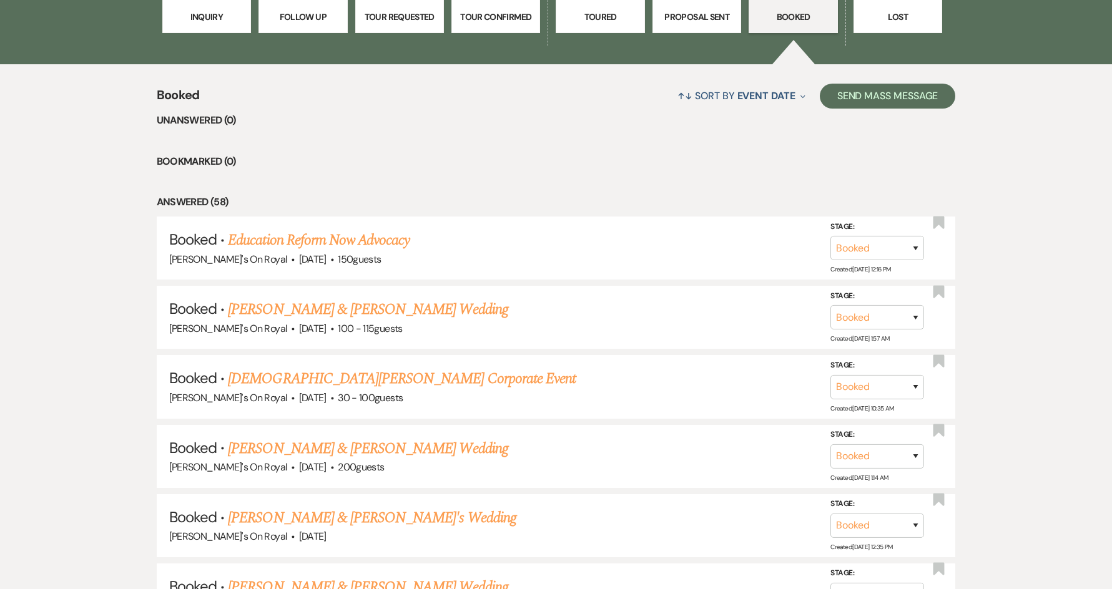
drag, startPoint x: 312, startPoint y: 375, endPoint x: 325, endPoint y: 378, distance: 13.5
click at [312, 375] on link "[DEMOGRAPHIC_DATA][PERSON_NAME] Corporate Event" at bounding box center [402, 379] width 348 height 22
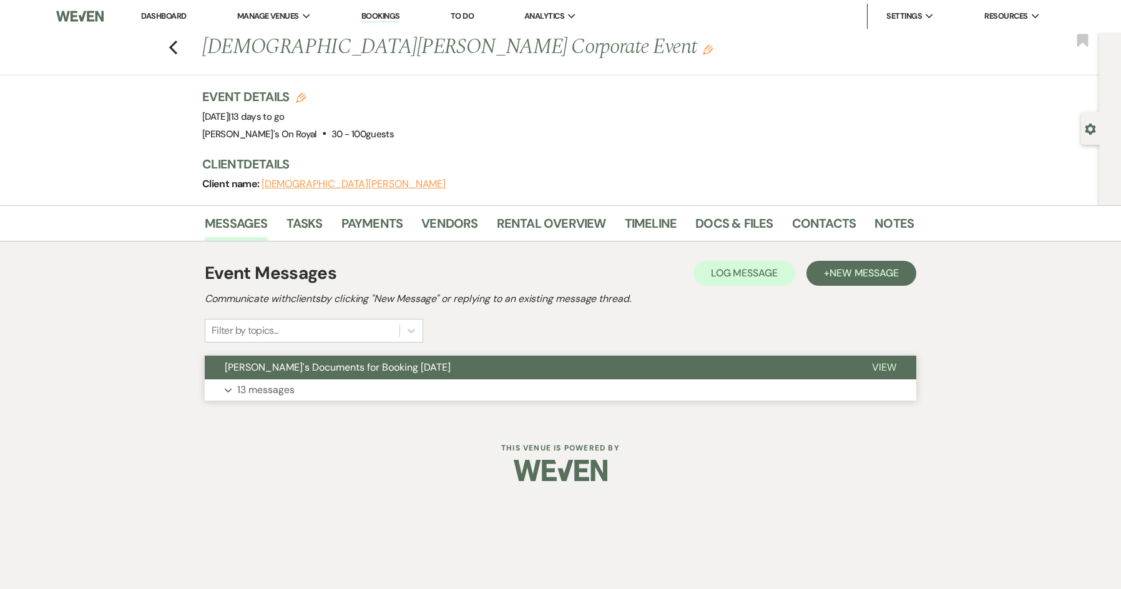
click at [323, 390] on button "Expand 13 messages" at bounding box center [561, 390] width 712 height 21
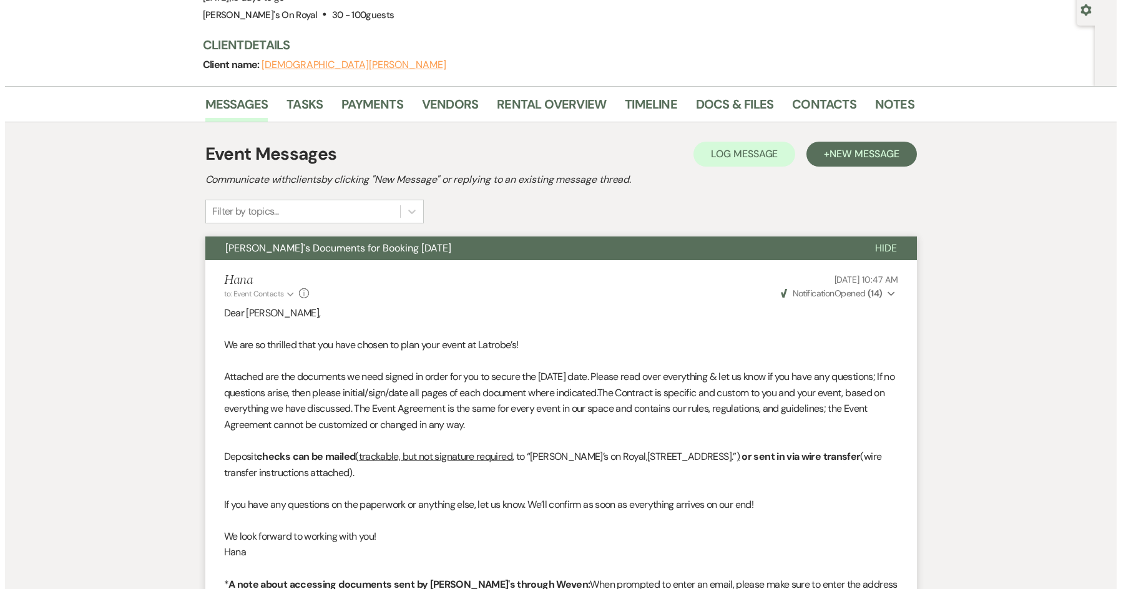
scroll to position [375, 0]
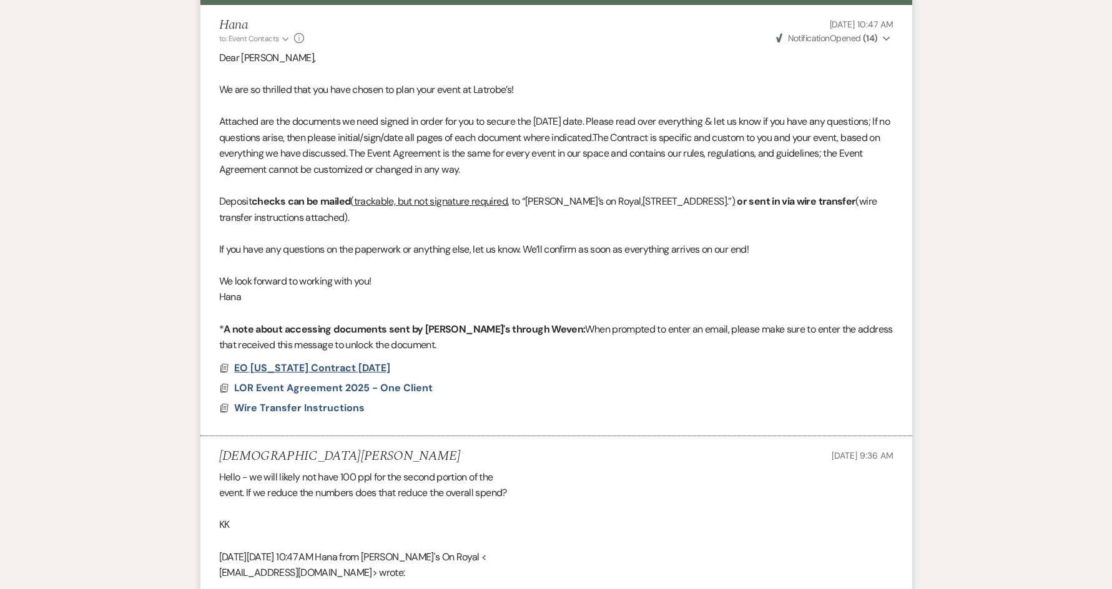
click at [334, 367] on span "EO [US_STATE] Contract [DATE]" at bounding box center [312, 367] width 156 height 13
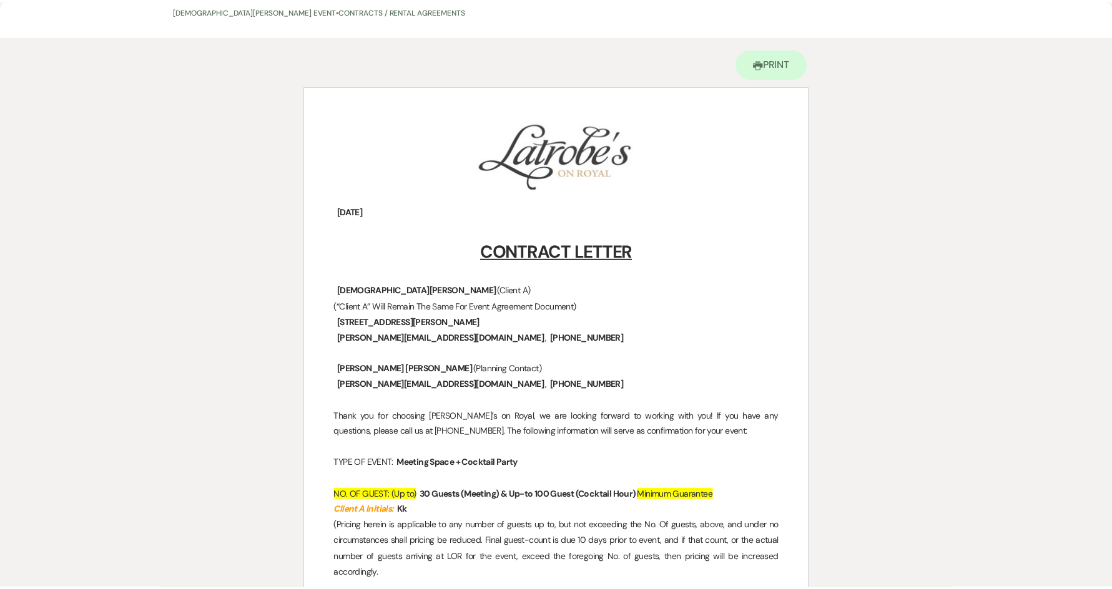
scroll to position [0, 0]
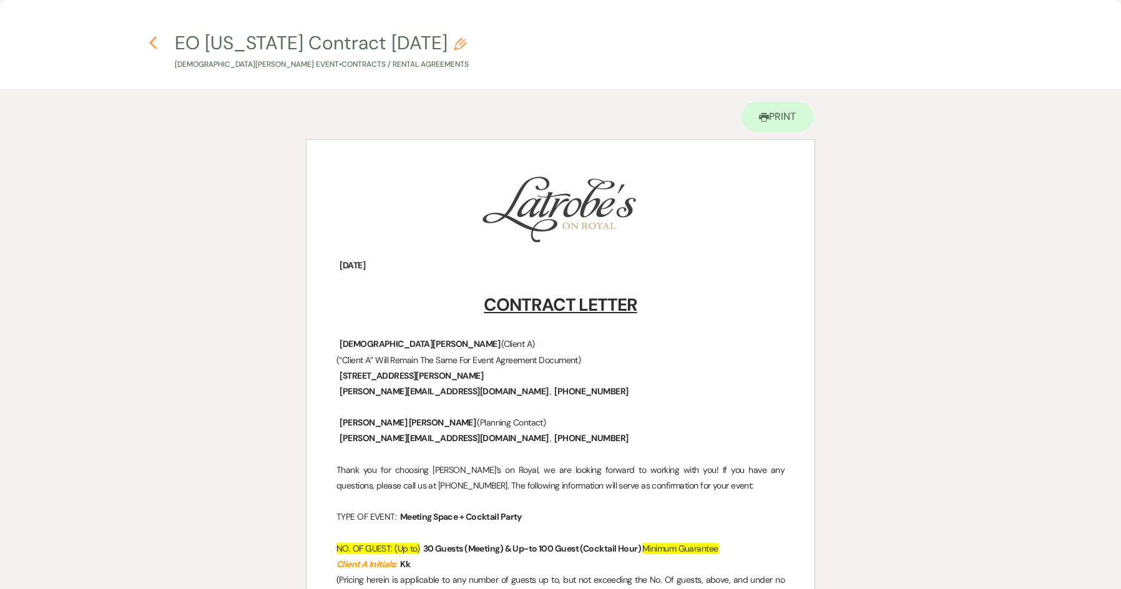
click at [154, 47] on use "button" at bounding box center [153, 43] width 8 height 14
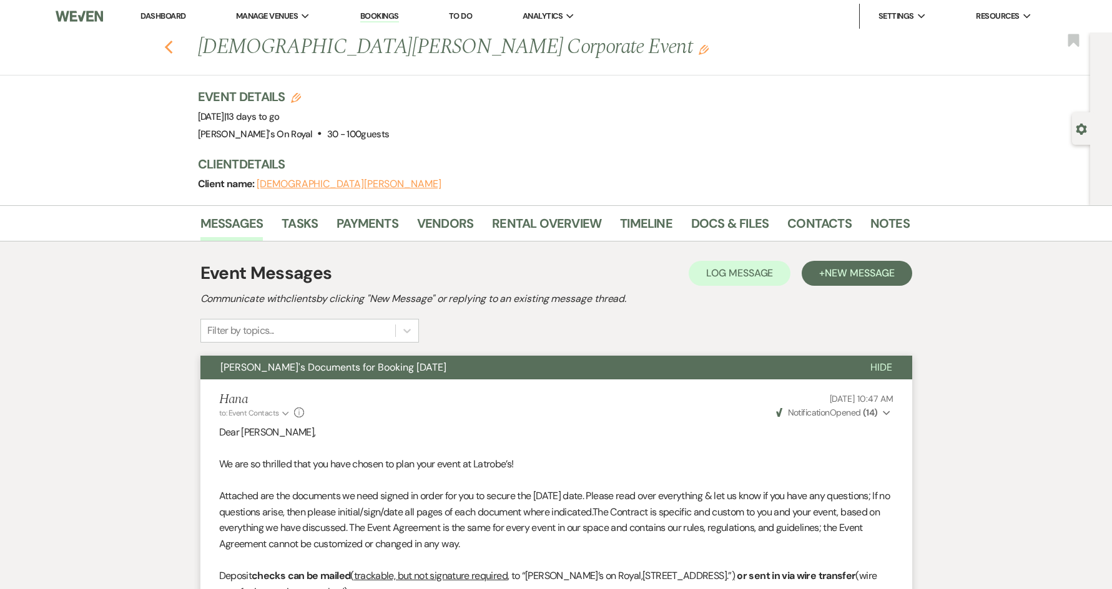
click at [170, 52] on icon "Previous" at bounding box center [168, 47] width 9 height 15
